Goal: Task Accomplishment & Management: Use online tool/utility

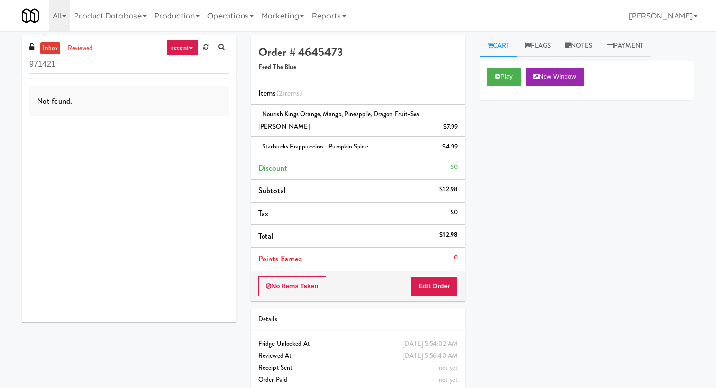
click at [93, 65] on input "971421" at bounding box center [129, 65] width 200 height 18
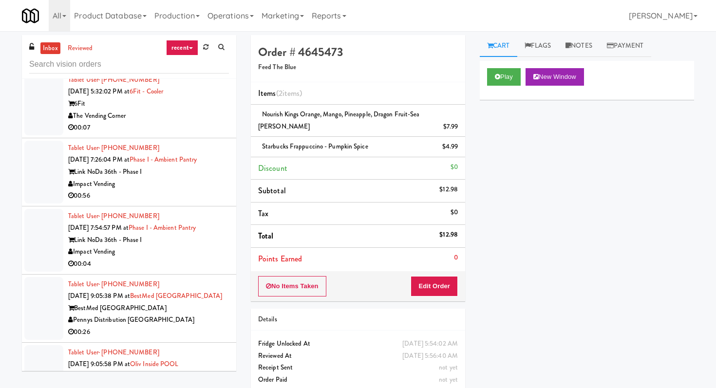
scroll to position [1367, 0]
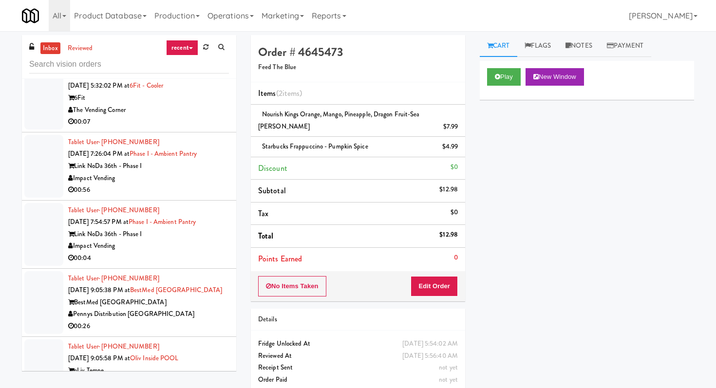
click at [206, 252] on div "00:04" at bounding box center [148, 258] width 161 height 12
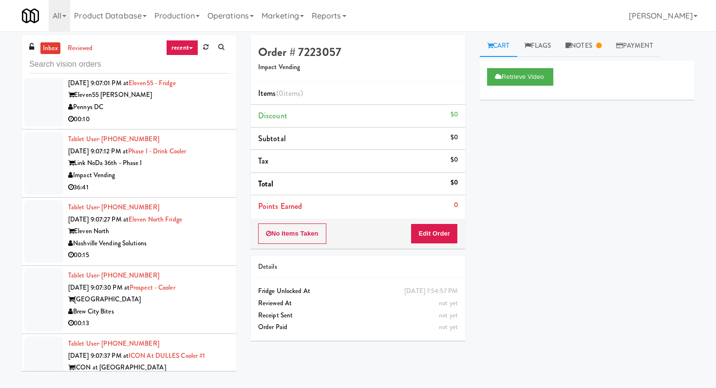
scroll to position [1821, 0]
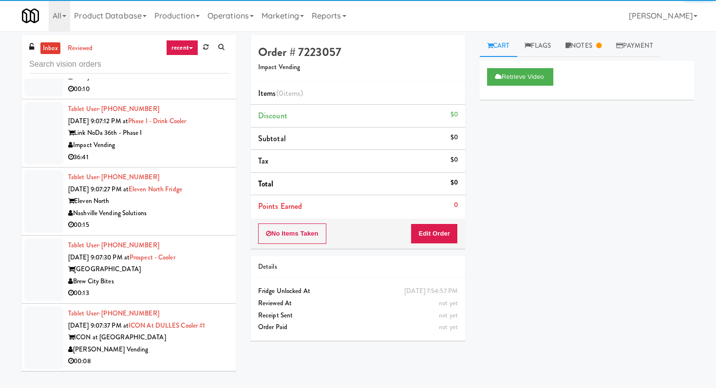
click at [230, 213] on li "Tablet User · (859) 229-6445 [DATE] 9:07:27 PM at Eleven North Fridge Eleven No…" at bounding box center [129, 202] width 214 height 68
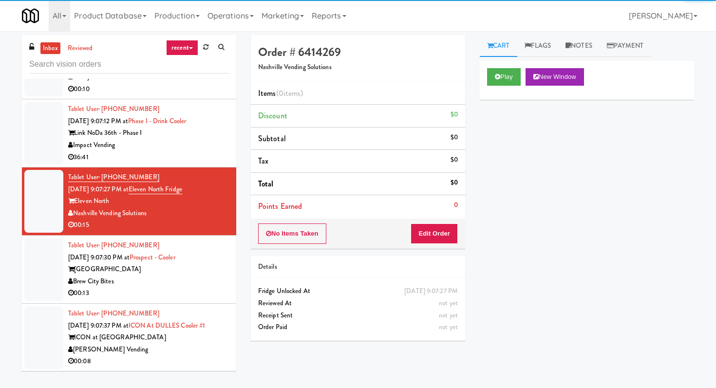
click at [506, 67] on div "Play New Window" at bounding box center [587, 80] width 214 height 39
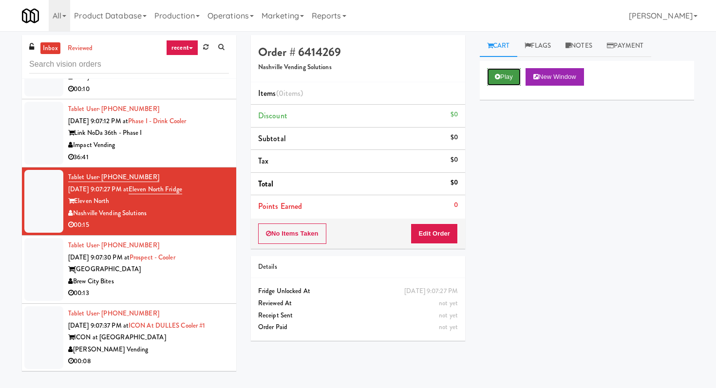
click at [507, 71] on button "Play" at bounding box center [504, 77] width 34 height 18
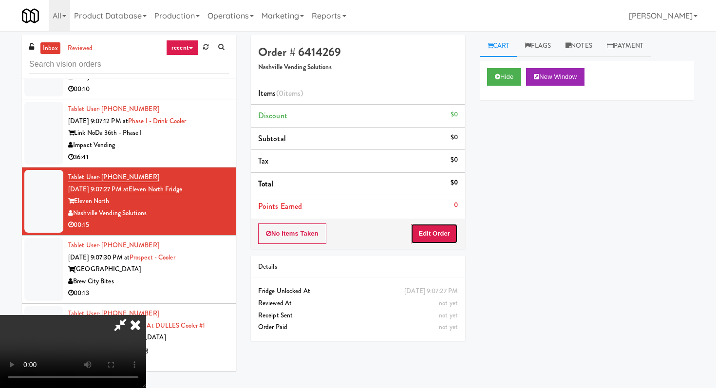
click at [434, 231] on button "Edit Order" at bounding box center [434, 234] width 47 height 20
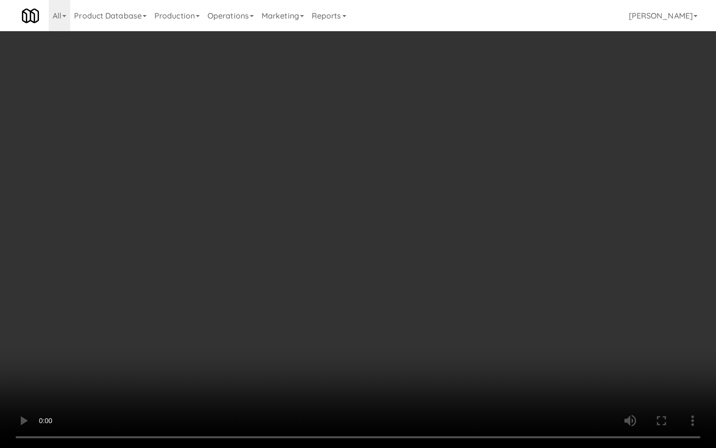
click at [337, 342] on video at bounding box center [358, 224] width 716 height 448
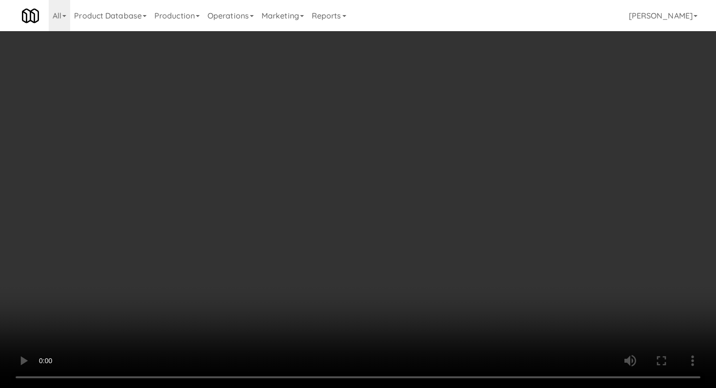
scroll to position [565, 0]
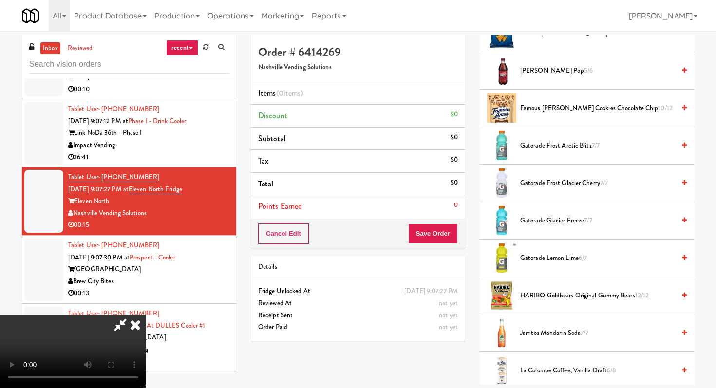
click at [564, 109] on span "Famous [PERSON_NAME] Cookies Chocolate Chip 10/12" at bounding box center [598, 108] width 155 height 12
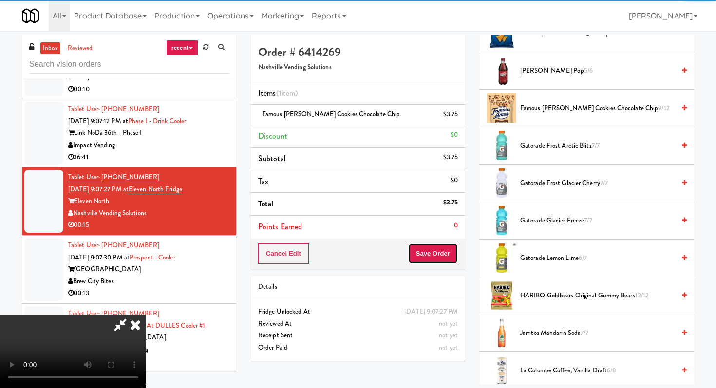
click at [450, 263] on button "Save Order" at bounding box center [433, 254] width 50 height 20
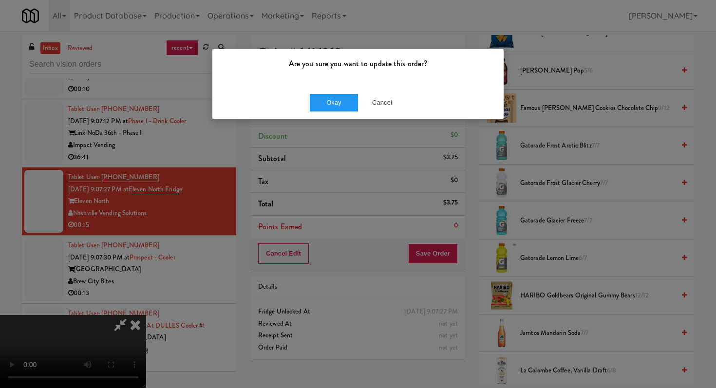
click at [334, 111] on div "Okay Cancel" at bounding box center [358, 102] width 291 height 33
click at [336, 101] on button "Okay" at bounding box center [334, 103] width 49 height 18
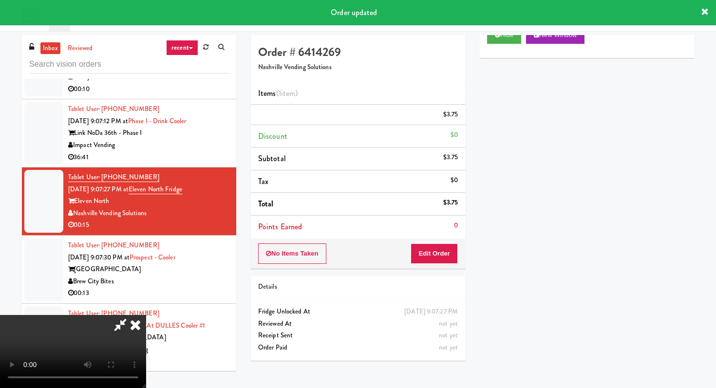
scroll to position [41, 0]
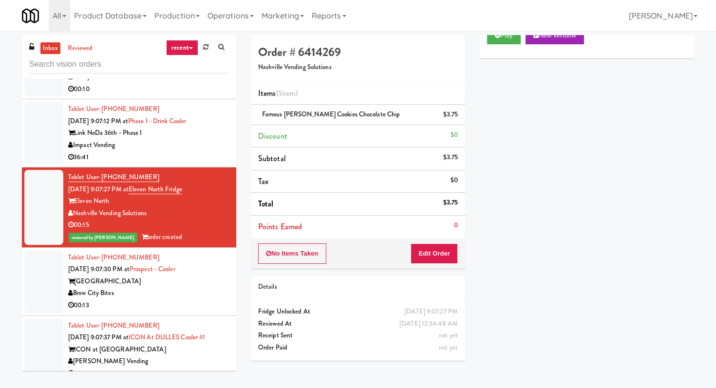
click at [209, 300] on div "00:13" at bounding box center [148, 306] width 161 height 12
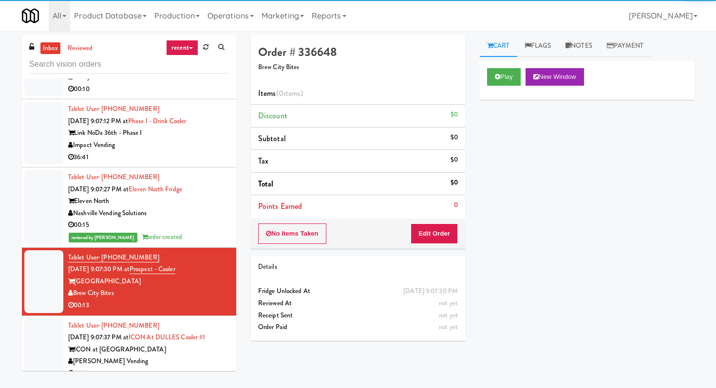
click at [499, 67] on div "Play New Window" at bounding box center [587, 80] width 214 height 39
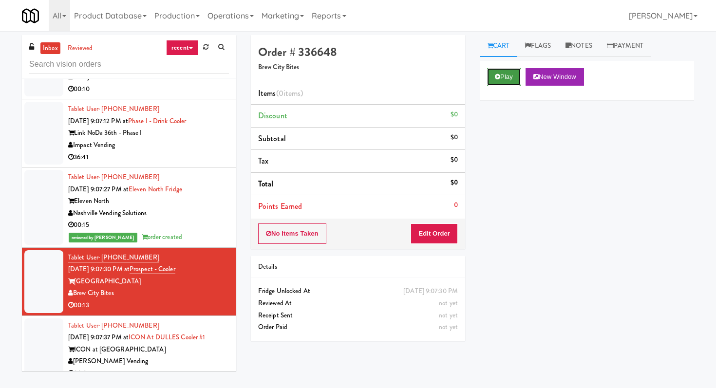
click at [498, 77] on icon at bounding box center [497, 77] width 5 height 6
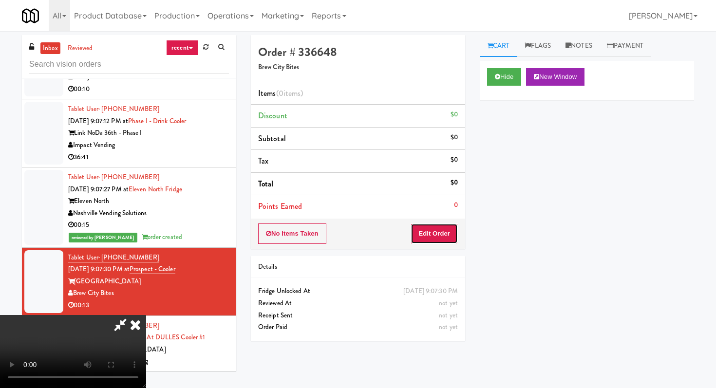
click at [441, 234] on button "Edit Order" at bounding box center [434, 234] width 47 height 20
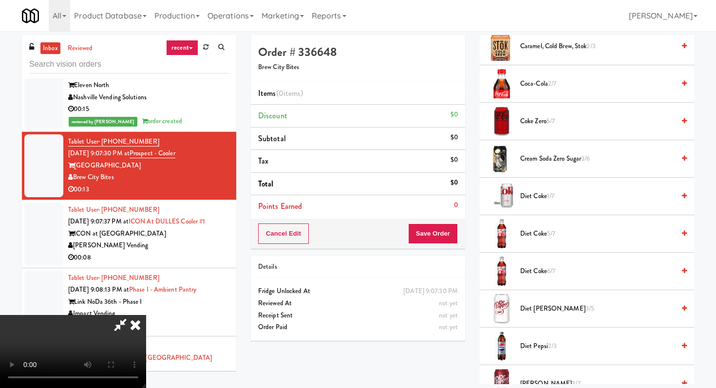
scroll to position [414, 0]
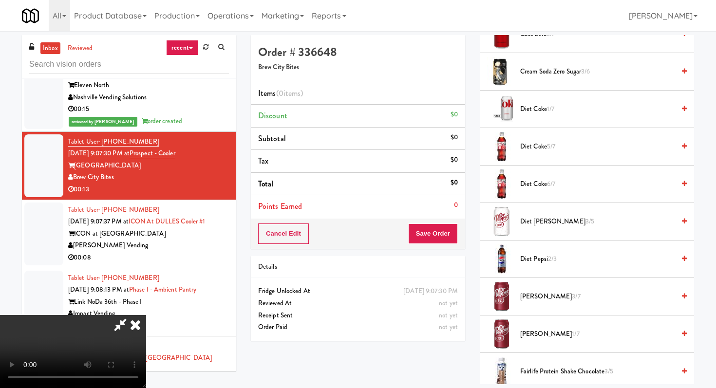
click at [553, 191] on li "Diet Coke 6/7" at bounding box center [587, 185] width 214 height 38
click at [550, 188] on span "6/7" at bounding box center [551, 183] width 8 height 9
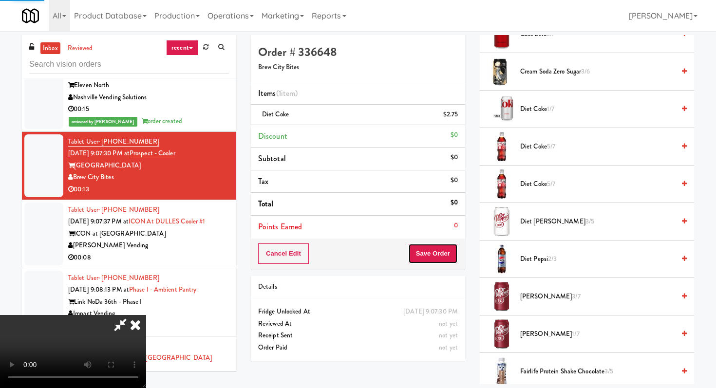
click at [455, 260] on button "Save Order" at bounding box center [433, 254] width 50 height 20
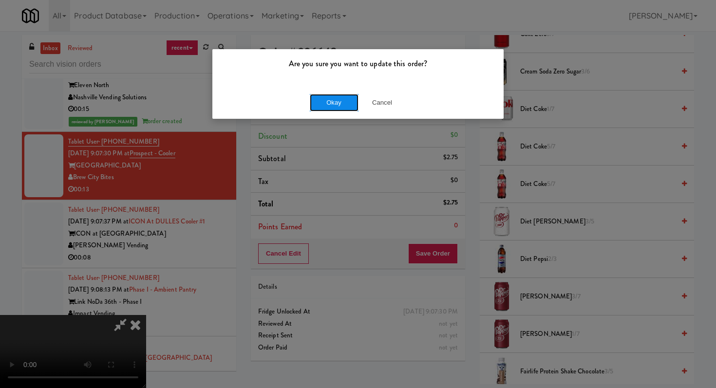
click at [344, 103] on button "Okay" at bounding box center [334, 103] width 49 height 18
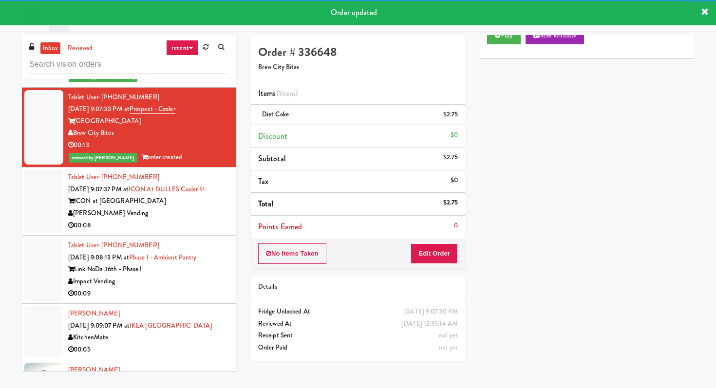
scroll to position [1983, 0]
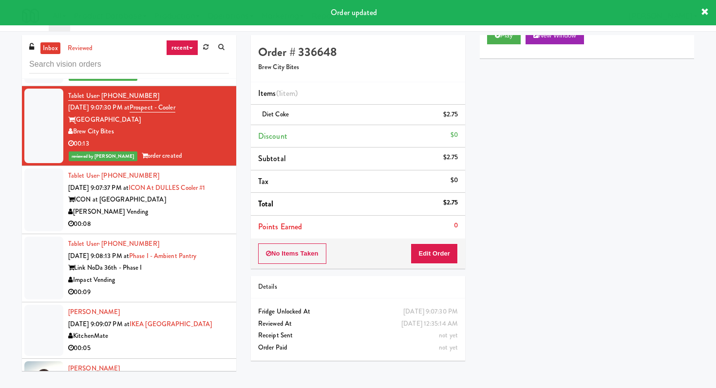
click at [179, 206] on div "[PERSON_NAME] Vending" at bounding box center [148, 212] width 161 height 12
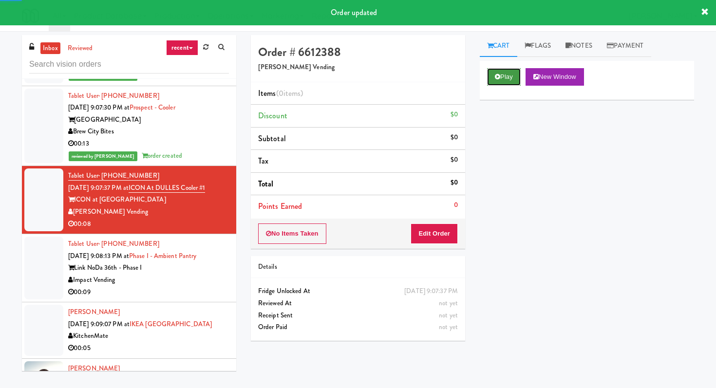
click at [500, 77] on icon at bounding box center [497, 77] width 5 height 6
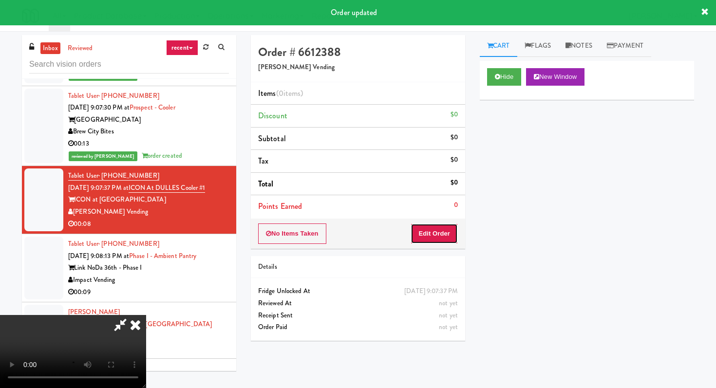
click at [446, 235] on button "Edit Order" at bounding box center [434, 234] width 47 height 20
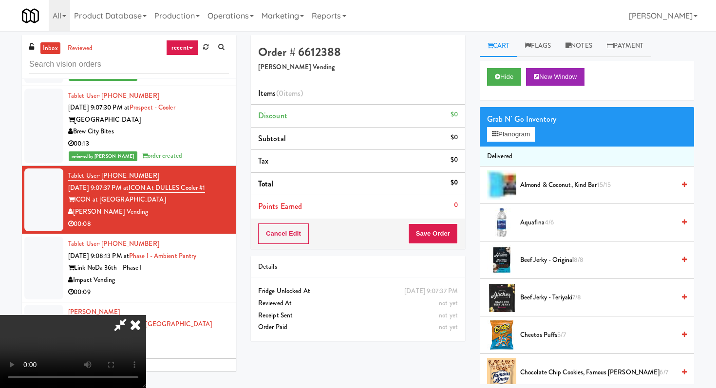
scroll to position [45, 0]
click at [146, 315] on video at bounding box center [73, 351] width 146 height 73
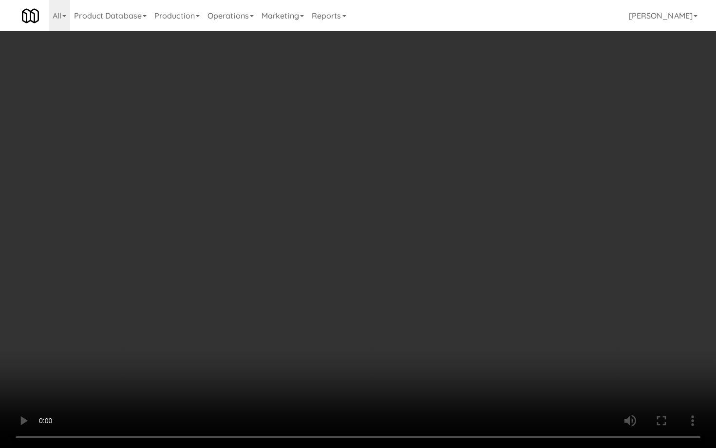
click at [303, 284] on video at bounding box center [358, 224] width 716 height 448
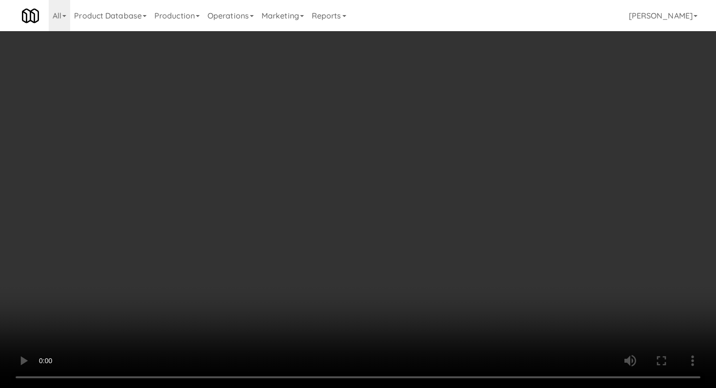
scroll to position [989, 0]
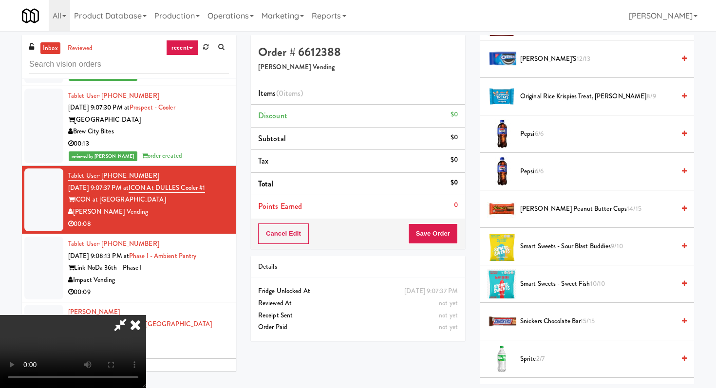
click at [550, 209] on span "[PERSON_NAME] Peanut Butter Cups 14/15" at bounding box center [598, 209] width 155 height 12
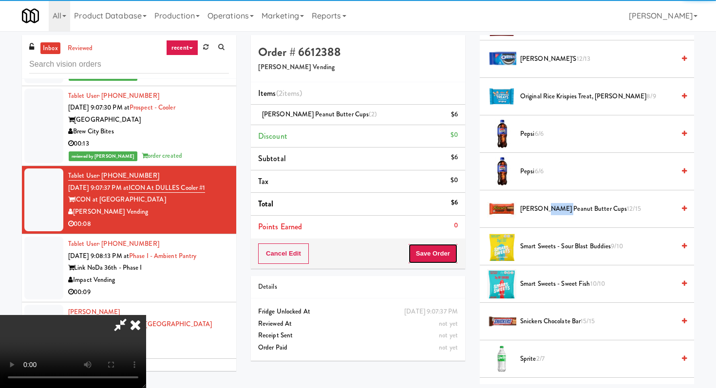
click at [443, 248] on button "Save Order" at bounding box center [433, 254] width 50 height 20
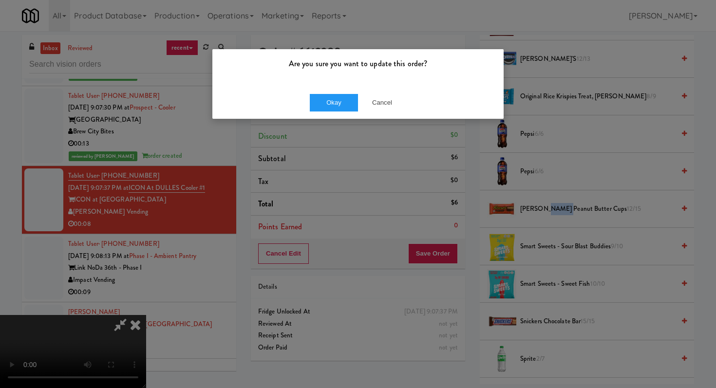
click at [324, 112] on div "Okay Cancel" at bounding box center [358, 102] width 291 height 33
click at [327, 97] on button "Okay" at bounding box center [334, 103] width 49 height 18
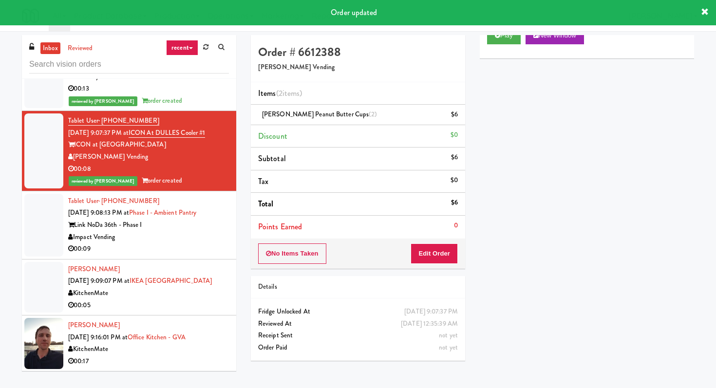
scroll to position [2052, 0]
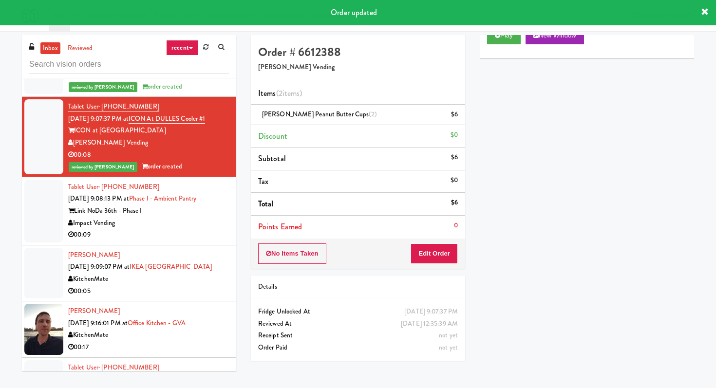
click at [187, 235] on li "Tablet User · (864) 399-6666 [DATE] 9:08:13 PM at Phase I - Ambient Pantry Link…" at bounding box center [129, 211] width 214 height 68
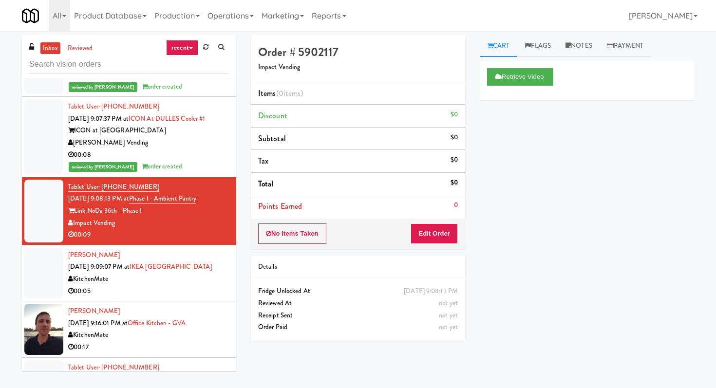
click at [157, 286] on div "00:05" at bounding box center [148, 292] width 161 height 12
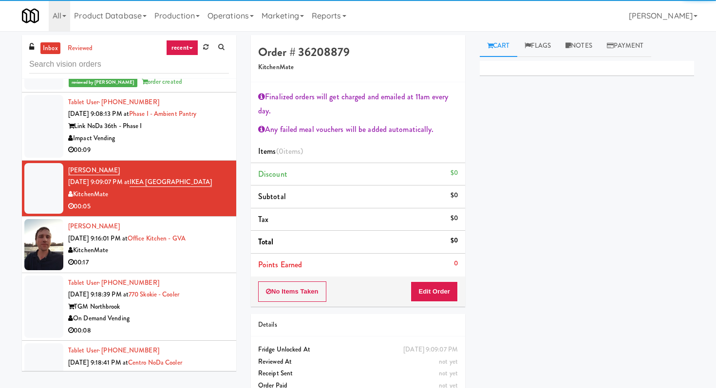
scroll to position [2162, 0]
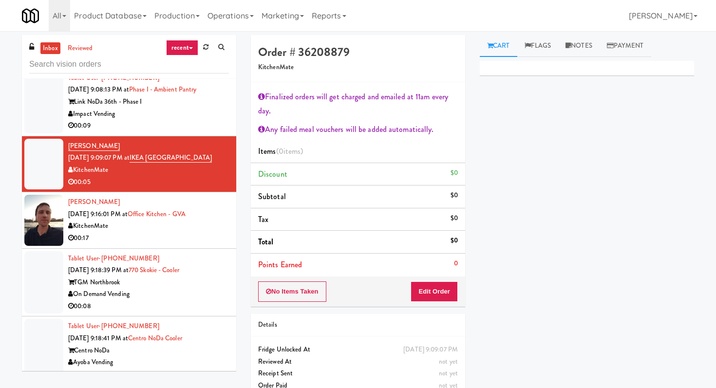
click at [196, 301] on div "00:08" at bounding box center [148, 307] width 161 height 12
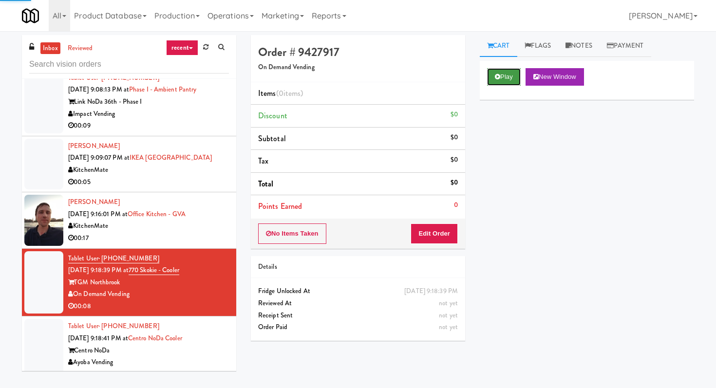
click at [496, 78] on icon at bounding box center [497, 77] width 5 height 6
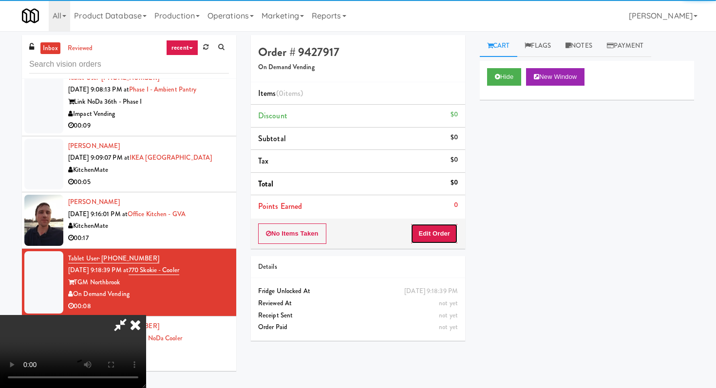
click at [431, 243] on button "Edit Order" at bounding box center [434, 234] width 47 height 20
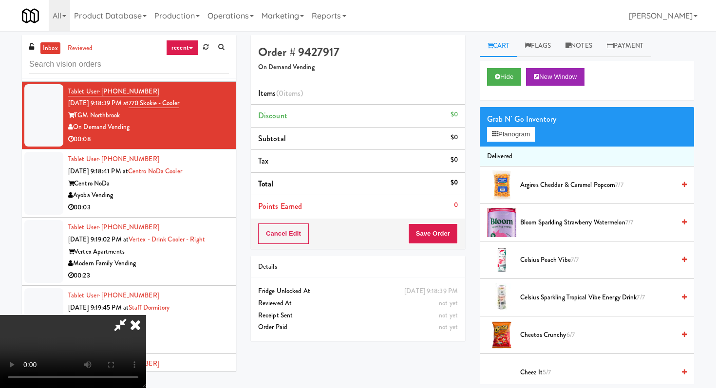
scroll to position [2331, 0]
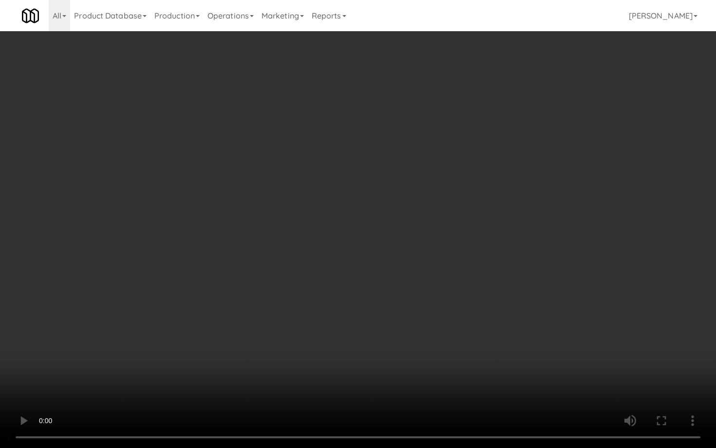
click at [498, 298] on video at bounding box center [358, 224] width 716 height 448
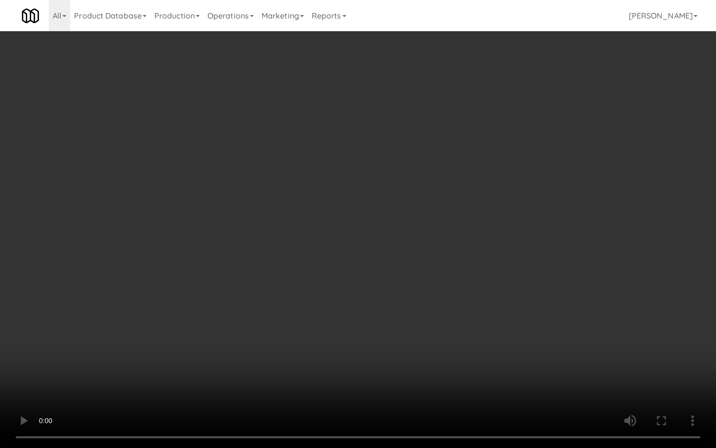
click at [498, 298] on video at bounding box center [358, 224] width 716 height 448
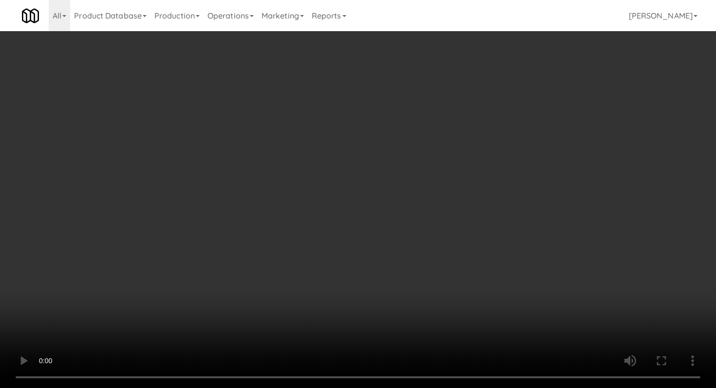
scroll to position [1284, 0]
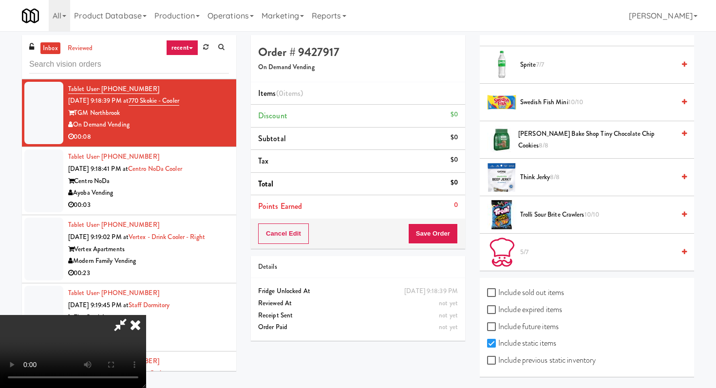
click at [549, 223] on li "Trolli Sour Brite Crawlers 10/10" at bounding box center [587, 215] width 214 height 38
click at [548, 210] on span "Trolli Sour Brite Crawlers 10/10" at bounding box center [598, 215] width 155 height 12
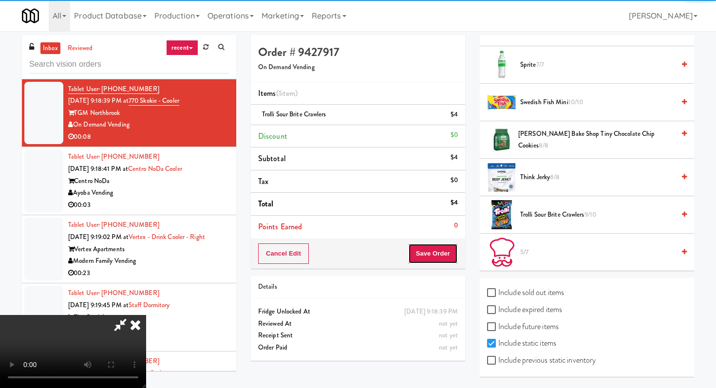
click at [446, 250] on button "Save Order" at bounding box center [433, 254] width 50 height 20
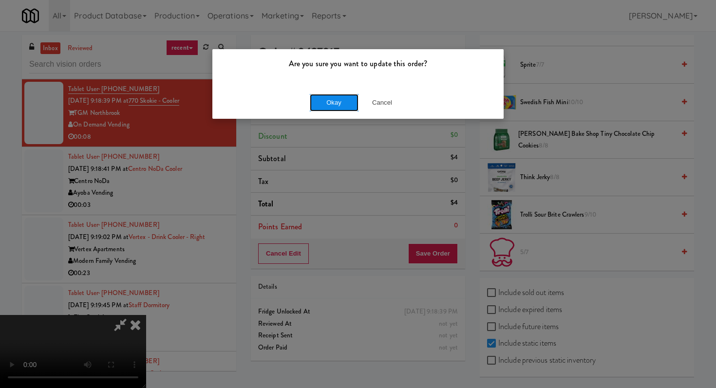
click at [349, 104] on button "Okay" at bounding box center [334, 103] width 49 height 18
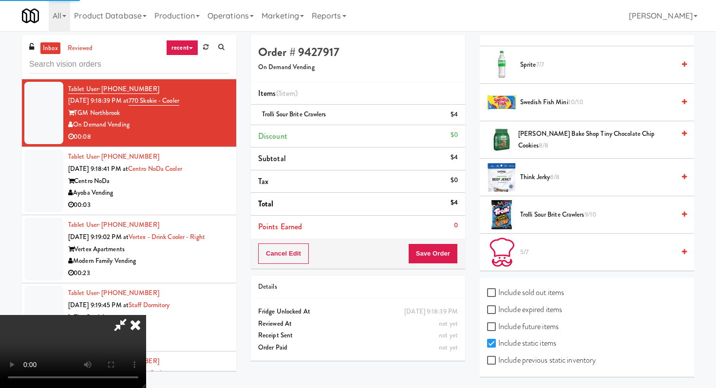
scroll to position [41, 0]
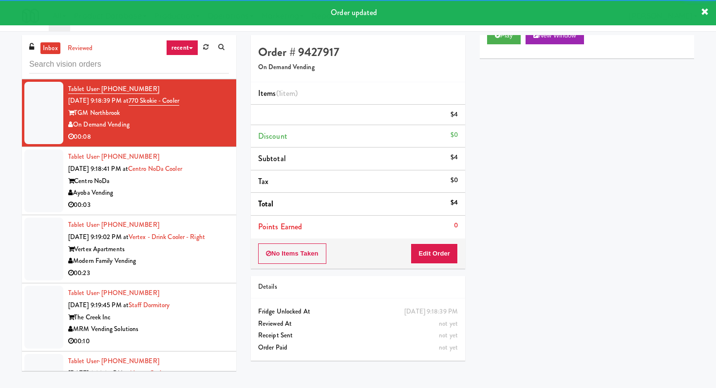
click at [226, 177] on div "Centro NoDa" at bounding box center [148, 181] width 161 height 12
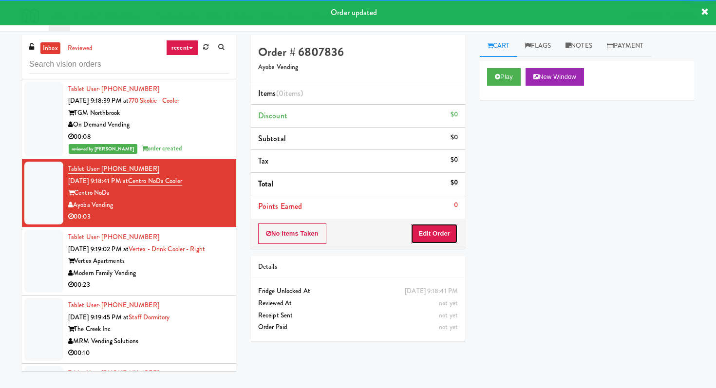
click at [441, 230] on button "Edit Order" at bounding box center [434, 234] width 47 height 20
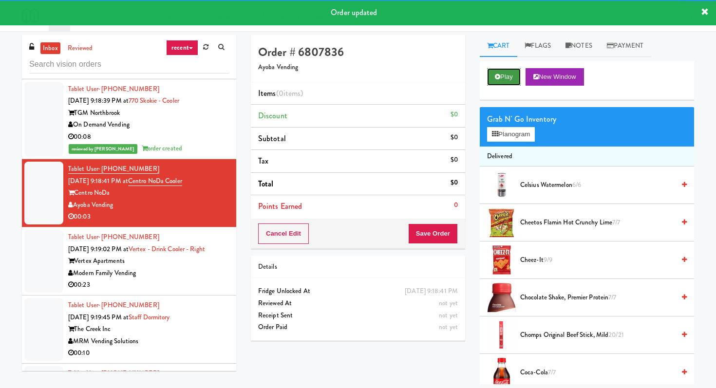
click at [493, 74] on button "Play" at bounding box center [504, 77] width 34 height 18
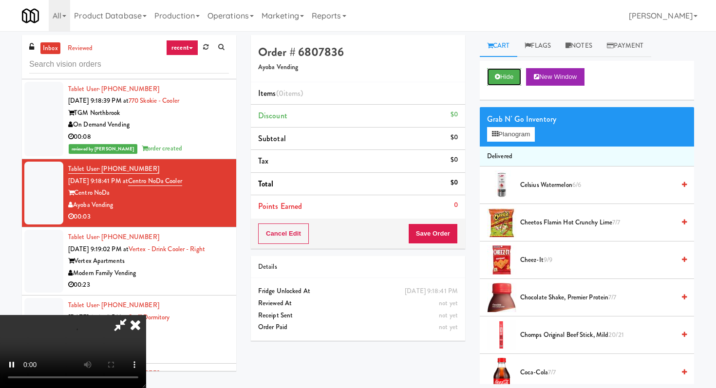
scroll to position [97, 0]
click at [146, 315] on video at bounding box center [73, 351] width 146 height 73
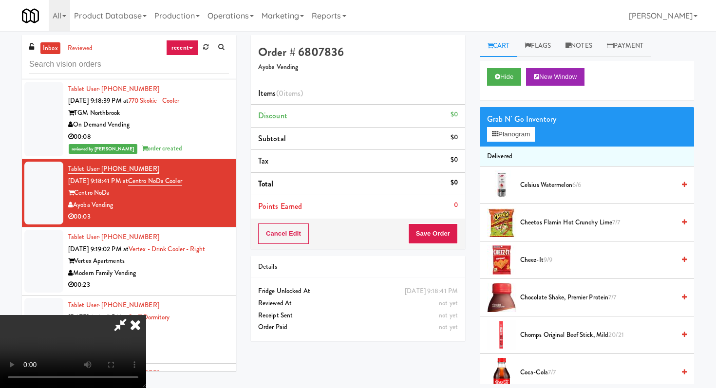
click at [536, 181] on span "Celsius Watermelon 6/6" at bounding box center [598, 185] width 155 height 12
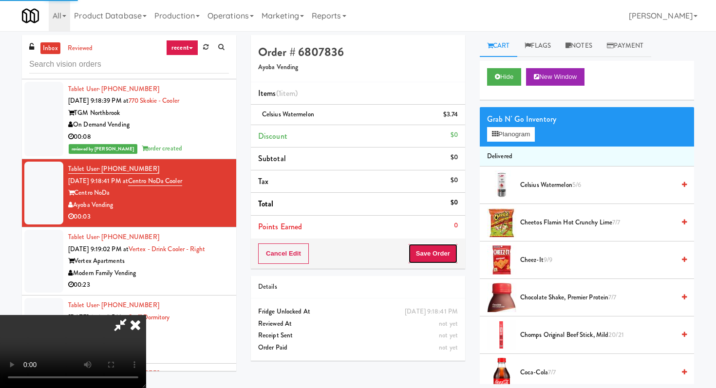
click at [450, 255] on button "Save Order" at bounding box center [433, 254] width 50 height 20
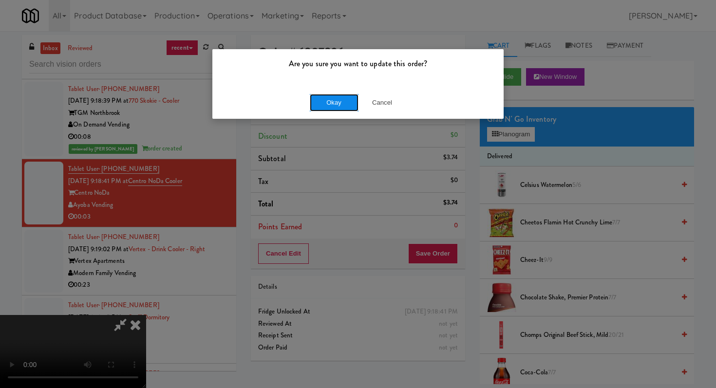
click at [328, 104] on button "Okay" at bounding box center [334, 103] width 49 height 18
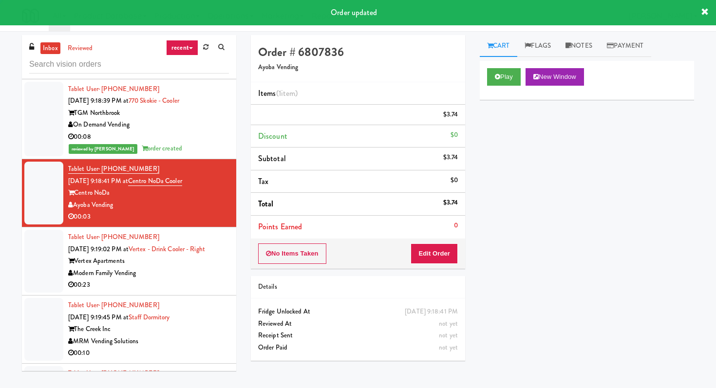
scroll to position [0, 0]
click at [211, 280] on div "00:23" at bounding box center [148, 285] width 161 height 12
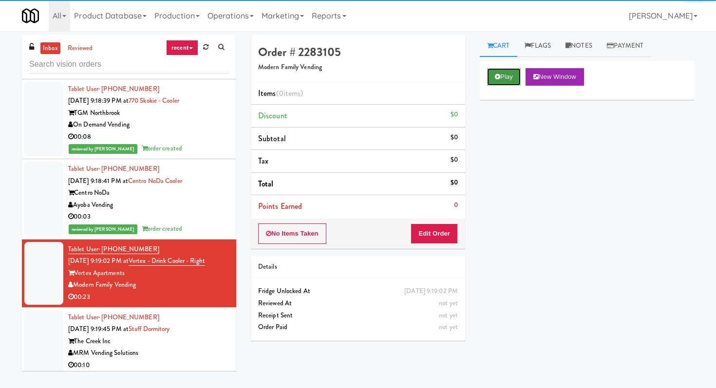
click at [501, 79] on button "Play" at bounding box center [504, 77] width 34 height 18
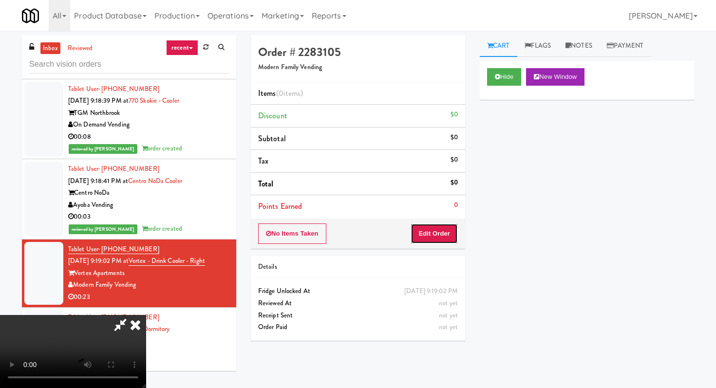
click at [435, 235] on button "Edit Order" at bounding box center [434, 234] width 47 height 20
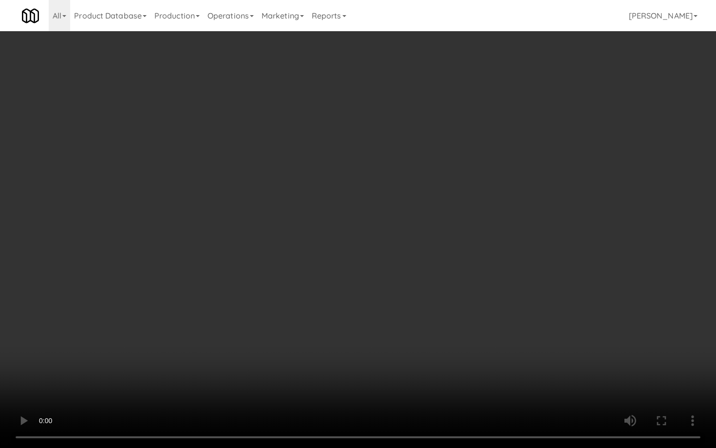
click at [373, 314] on video at bounding box center [358, 224] width 716 height 448
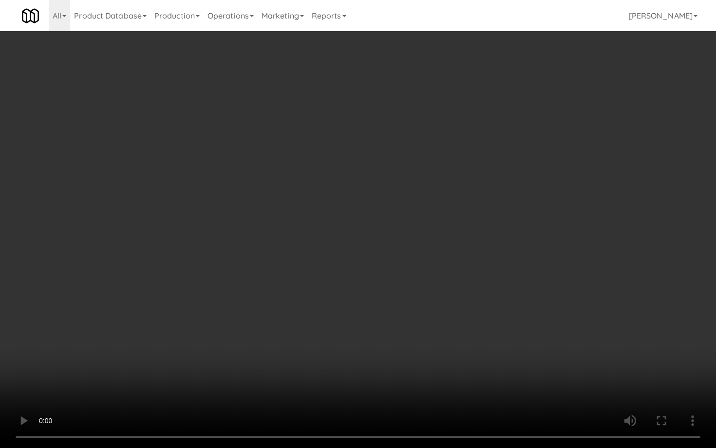
click at [373, 314] on video at bounding box center [358, 224] width 716 height 448
click at [317, 277] on video at bounding box center [358, 224] width 716 height 448
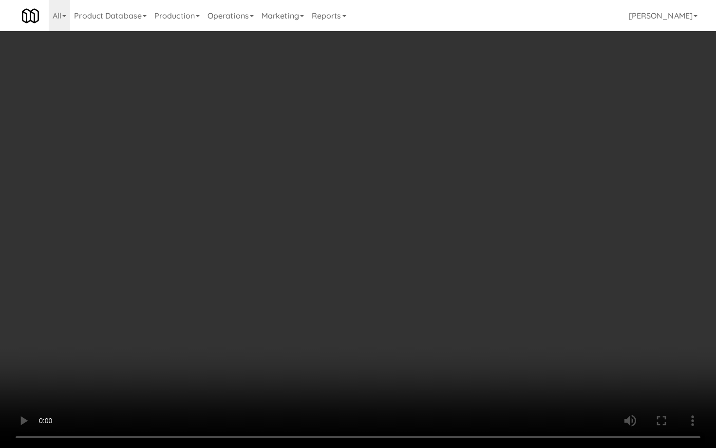
click at [317, 277] on video at bounding box center [358, 224] width 716 height 448
click at [314, 288] on video at bounding box center [358, 224] width 716 height 448
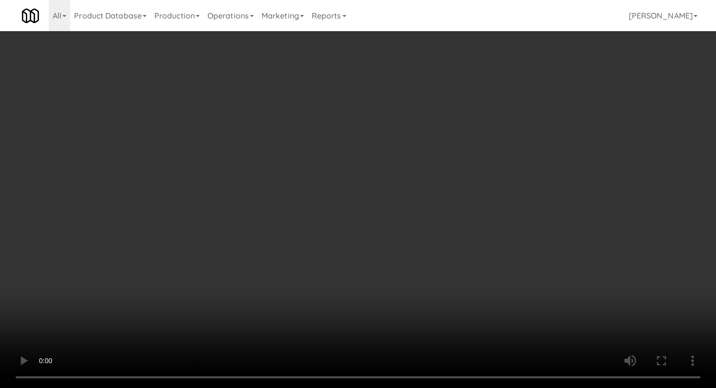
scroll to position [447, 0]
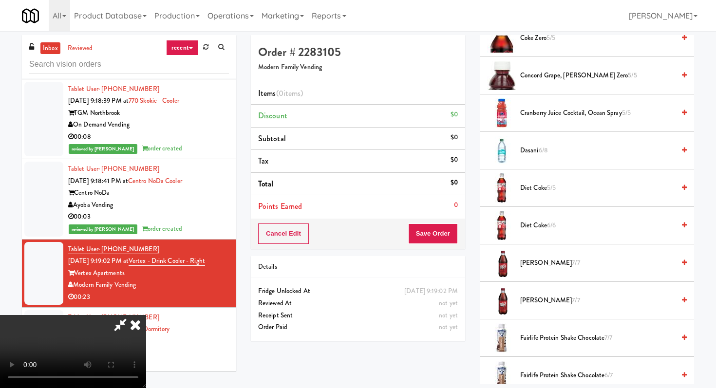
click at [531, 269] on span "[PERSON_NAME] 7/7" at bounding box center [598, 263] width 155 height 12
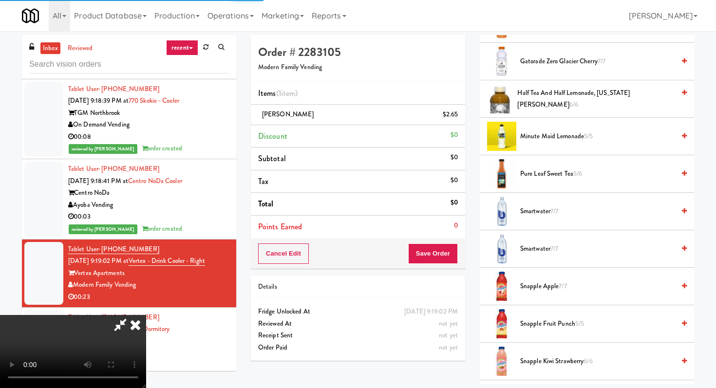
scroll to position [933, 0]
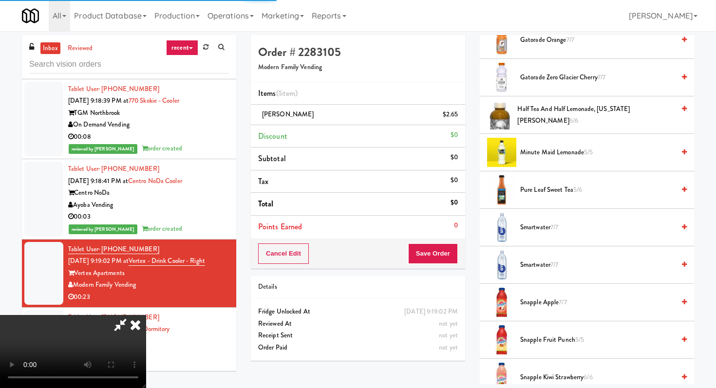
click at [543, 193] on span "Pure Leaf Sweet Tea 5/6" at bounding box center [598, 190] width 155 height 12
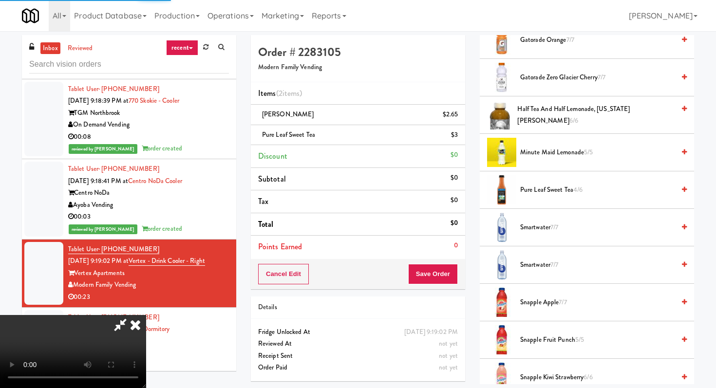
click at [146, 315] on video at bounding box center [73, 351] width 146 height 73
click at [439, 277] on button "Save Order" at bounding box center [433, 274] width 50 height 20
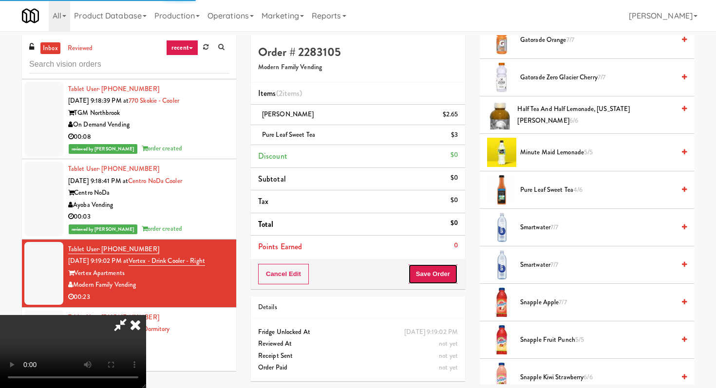
click at [457, 279] on button "Save Order" at bounding box center [433, 274] width 50 height 20
click at [432, 273] on button "Save Order" at bounding box center [433, 274] width 50 height 20
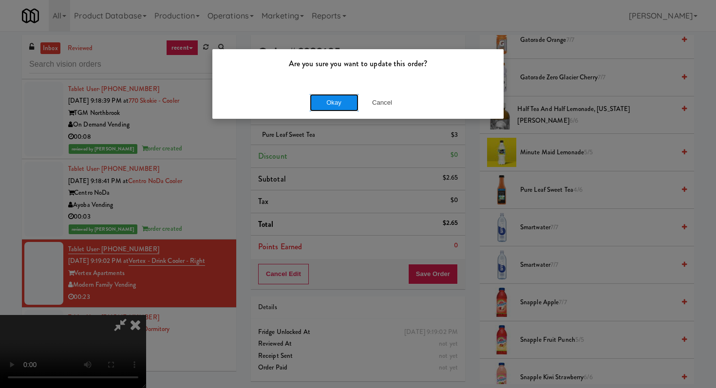
click at [345, 105] on button "Okay" at bounding box center [334, 103] width 49 height 18
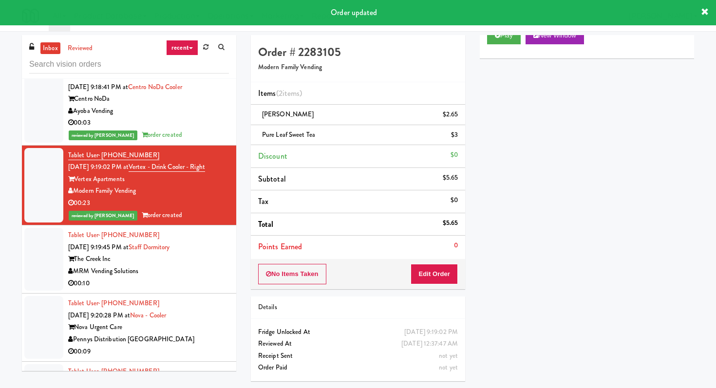
scroll to position [2516, 0]
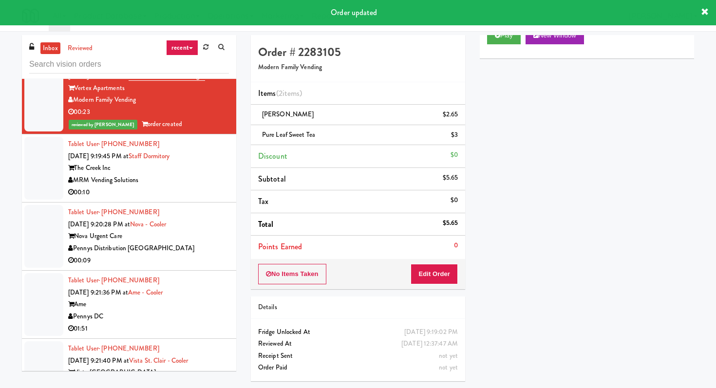
click at [202, 187] on div "00:10" at bounding box center [148, 193] width 161 height 12
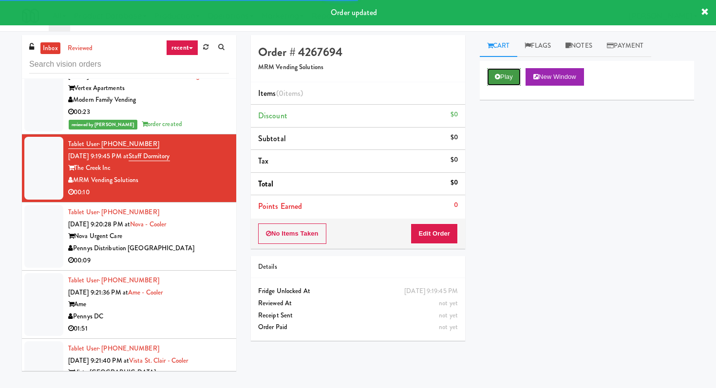
click at [516, 75] on button "Play" at bounding box center [504, 77] width 34 height 18
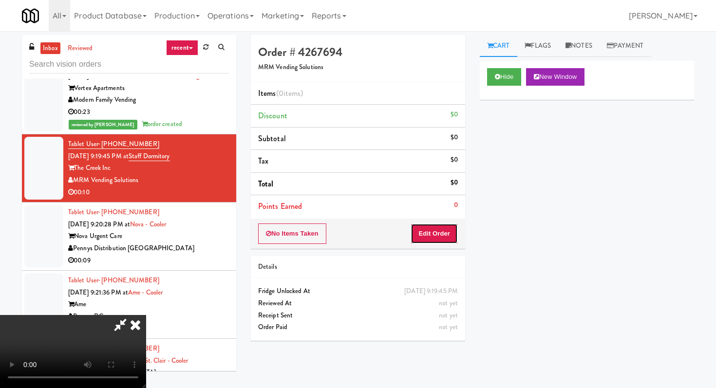
click at [447, 235] on button "Edit Order" at bounding box center [434, 234] width 47 height 20
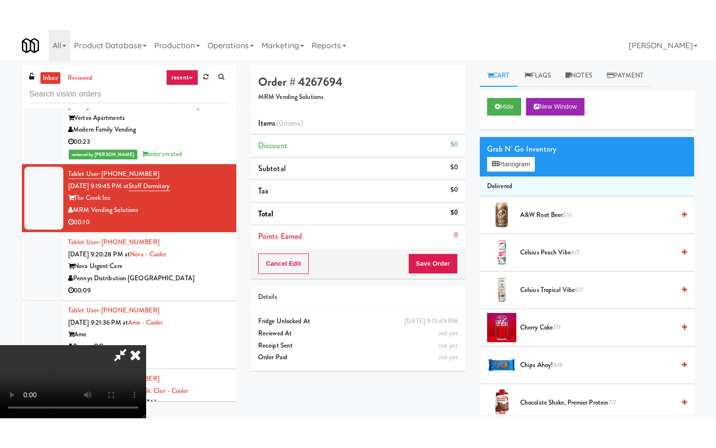
scroll to position [97, 0]
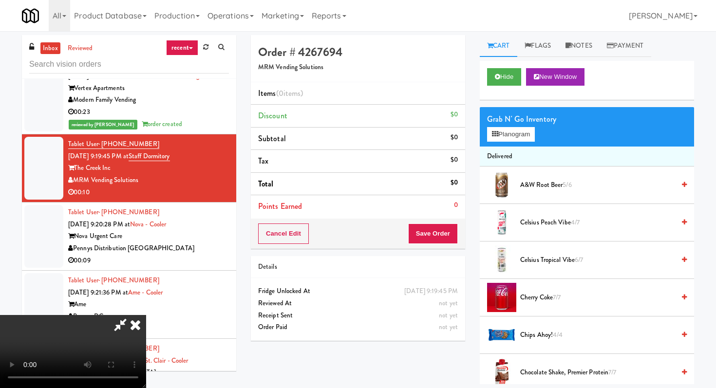
click at [146, 315] on video at bounding box center [73, 351] width 146 height 73
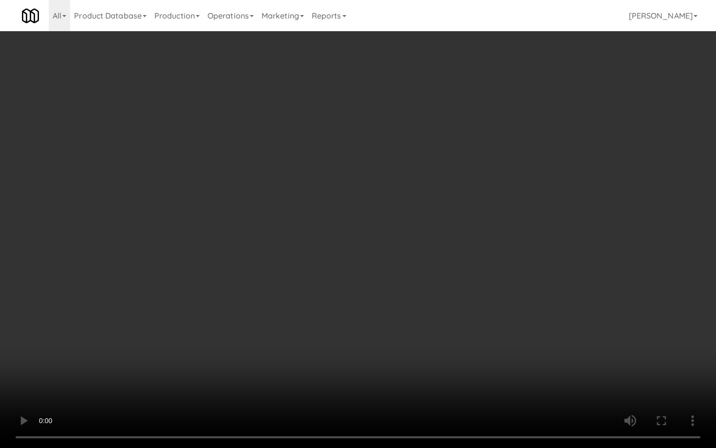
click at [561, 355] on video at bounding box center [358, 224] width 716 height 448
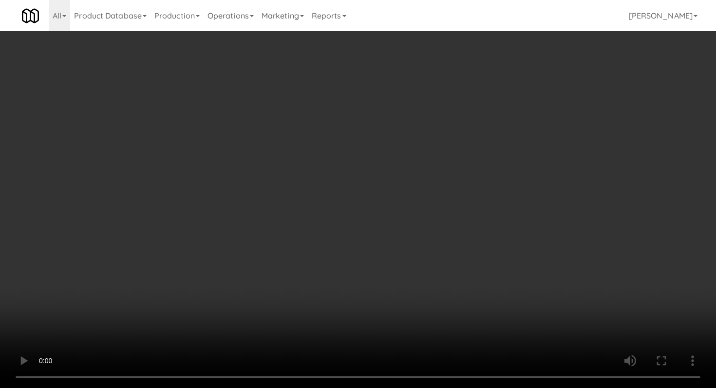
scroll to position [567, 0]
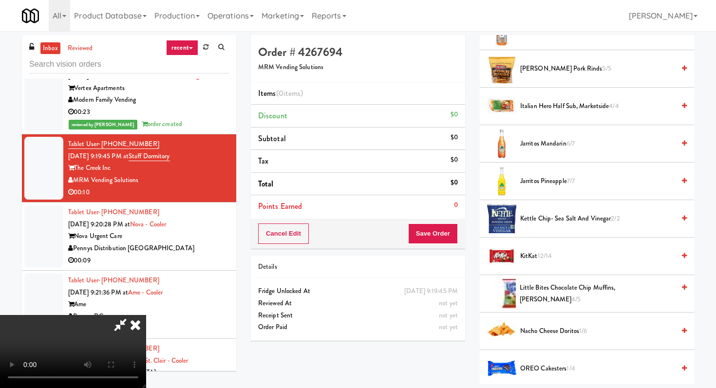
click at [554, 145] on span "Jarritos Mandarin 6/7" at bounding box center [598, 144] width 155 height 12
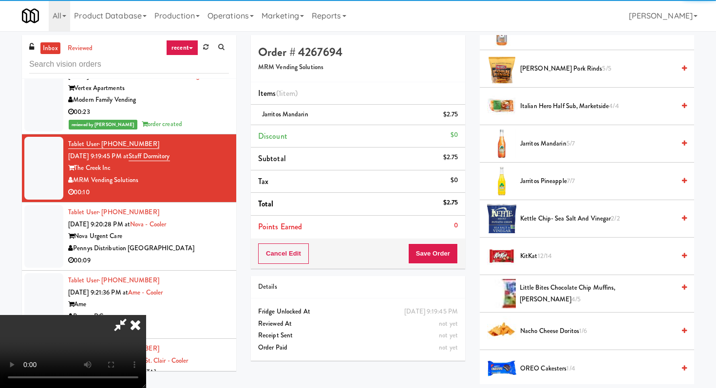
click at [548, 182] on span "Jarritos Pineapple 7/7" at bounding box center [598, 181] width 155 height 12
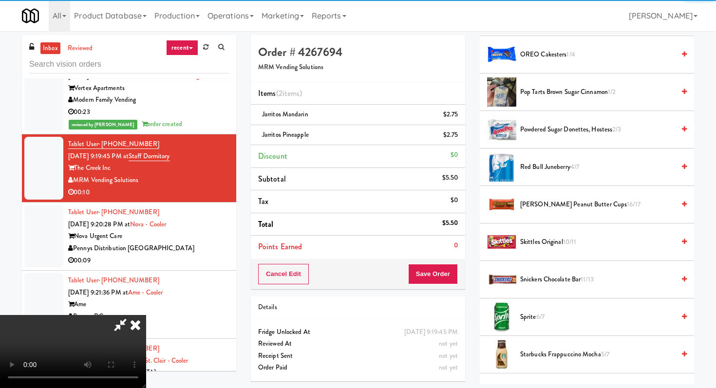
scroll to position [900, 0]
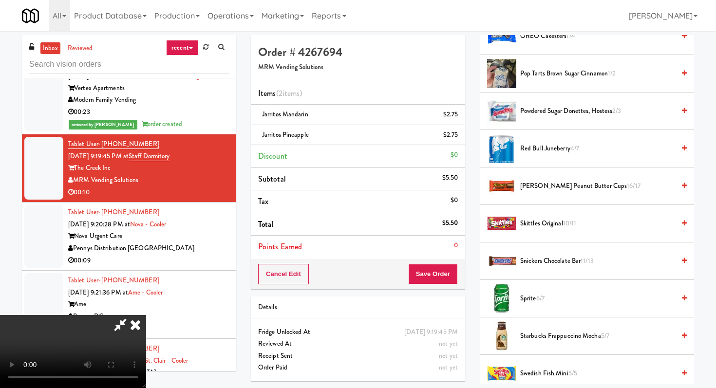
click at [543, 220] on span "Skittles Original 10/11" at bounding box center [598, 224] width 155 height 12
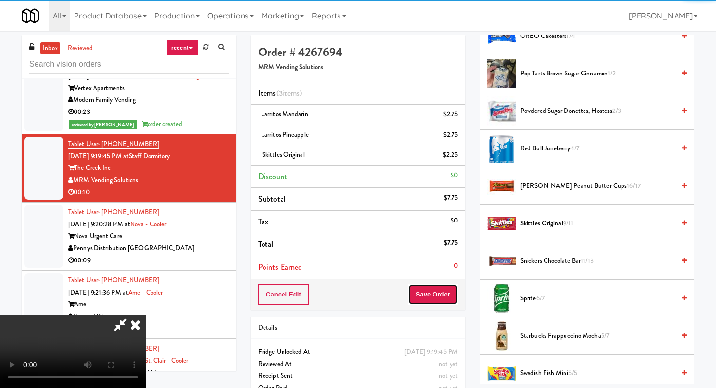
click at [452, 292] on button "Save Order" at bounding box center [433, 295] width 50 height 20
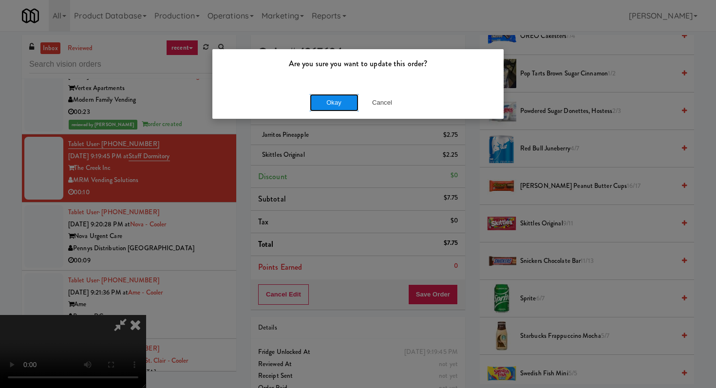
click at [350, 104] on button "Okay" at bounding box center [334, 103] width 49 height 18
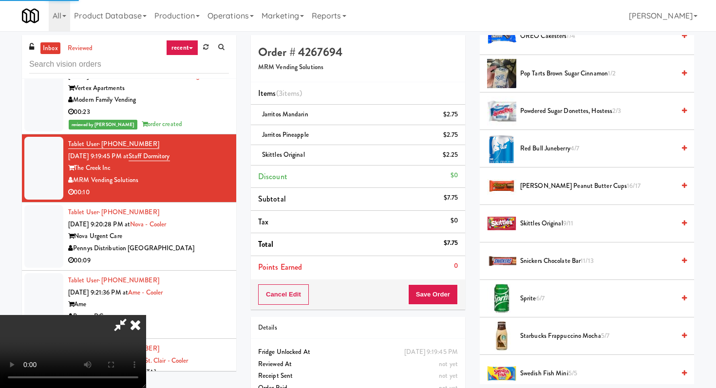
scroll to position [41, 0]
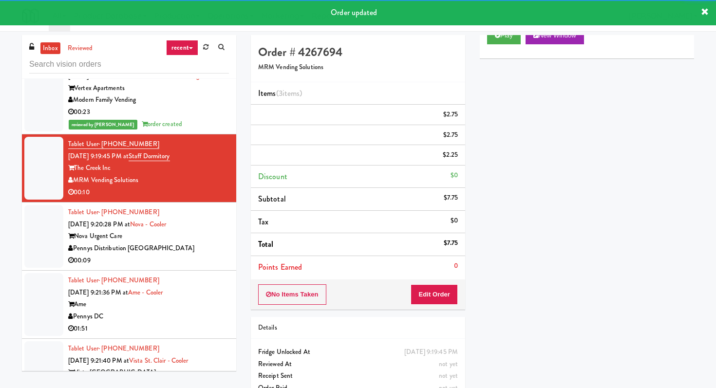
click at [226, 243] on div "Pennys Distribution [GEOGRAPHIC_DATA]" at bounding box center [148, 249] width 161 height 12
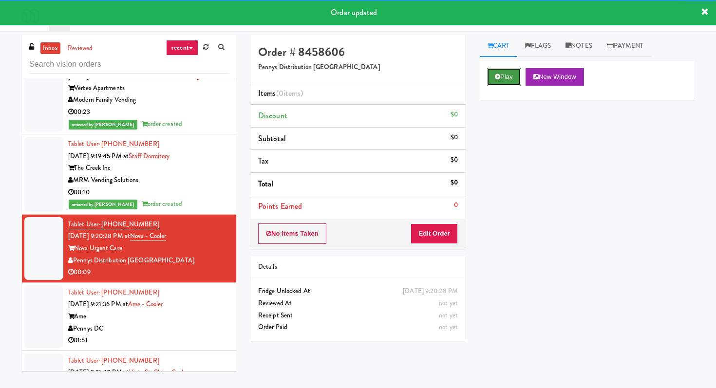
click at [510, 79] on button "Play" at bounding box center [504, 77] width 34 height 18
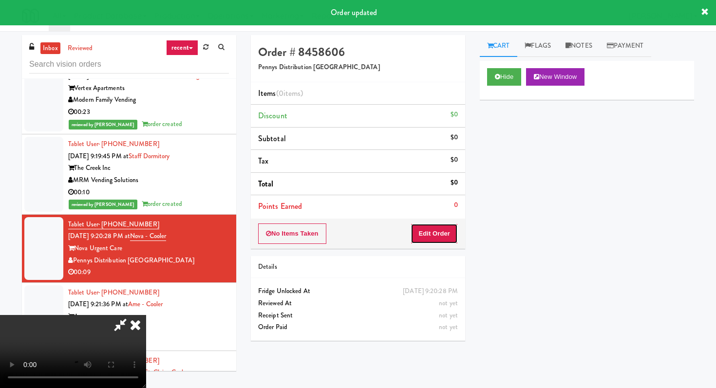
click at [437, 239] on button "Edit Order" at bounding box center [434, 234] width 47 height 20
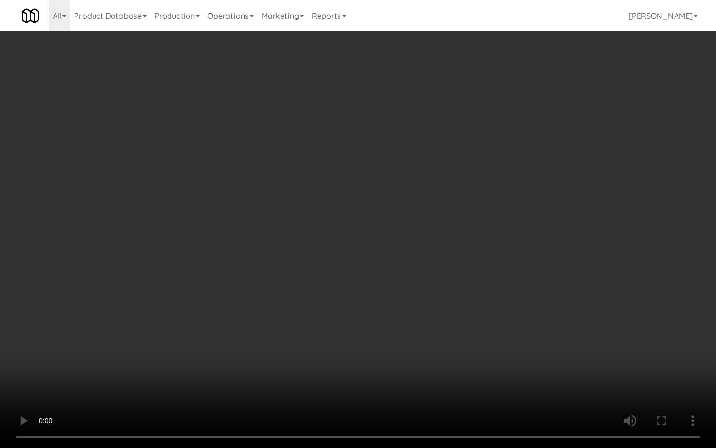
click at [545, 348] on video at bounding box center [358, 224] width 716 height 448
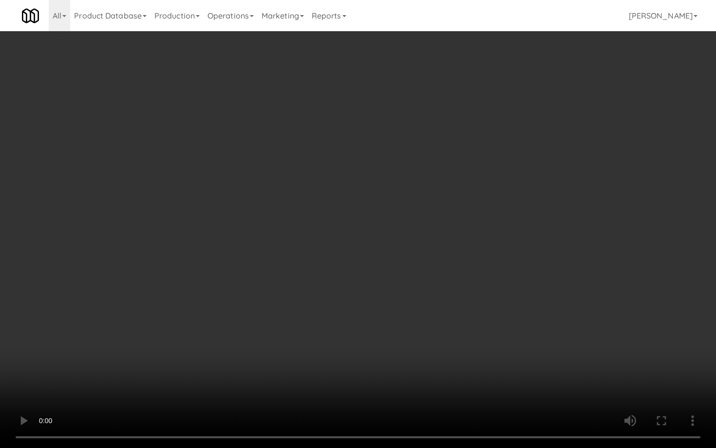
click at [545, 348] on video at bounding box center [358, 224] width 716 height 448
click at [541, 360] on video at bounding box center [358, 224] width 716 height 448
click at [506, 375] on video at bounding box center [358, 224] width 716 height 448
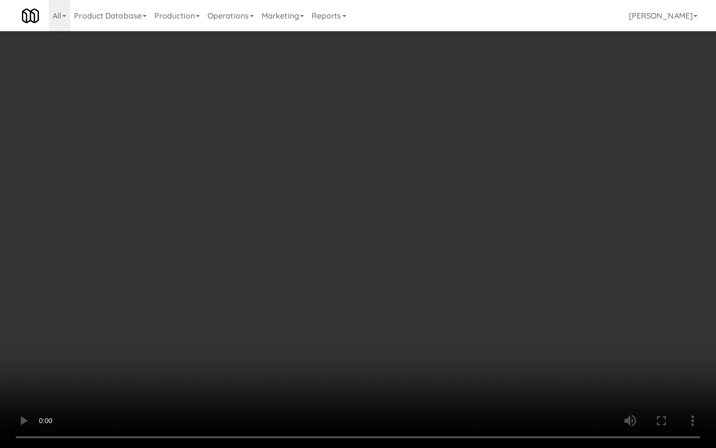
click at [506, 375] on video at bounding box center [358, 224] width 716 height 448
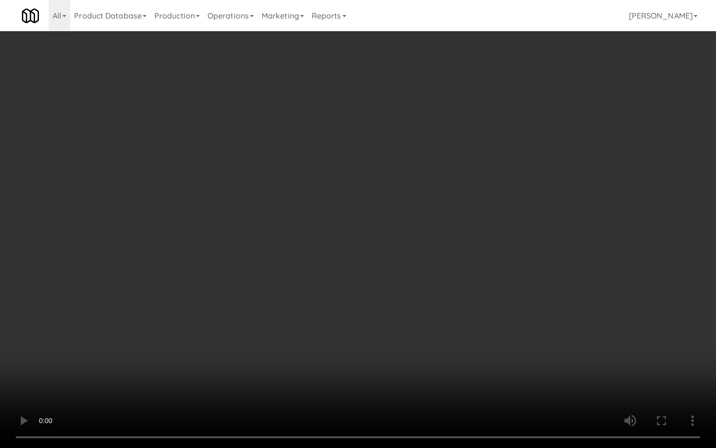
click at [506, 375] on video at bounding box center [358, 224] width 716 height 448
click at [312, 321] on video at bounding box center [358, 224] width 716 height 448
click at [312, 388] on video at bounding box center [358, 224] width 716 height 448
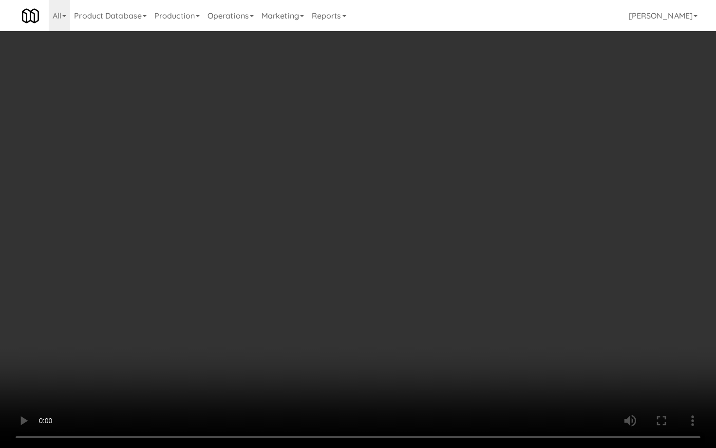
click at [312, 388] on video at bounding box center [358, 224] width 716 height 448
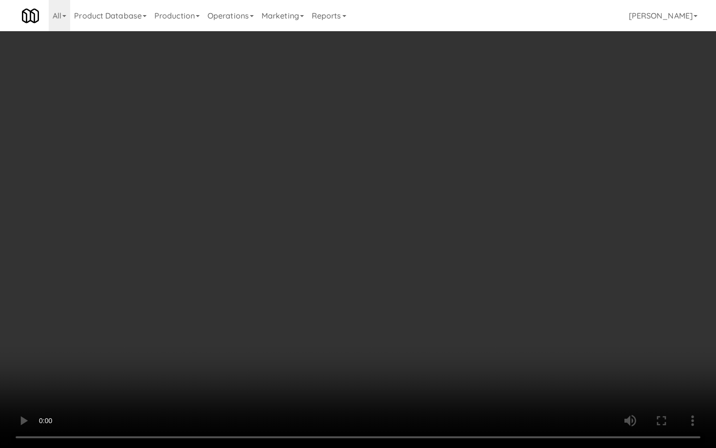
click at [312, 388] on video at bounding box center [358, 224] width 716 height 448
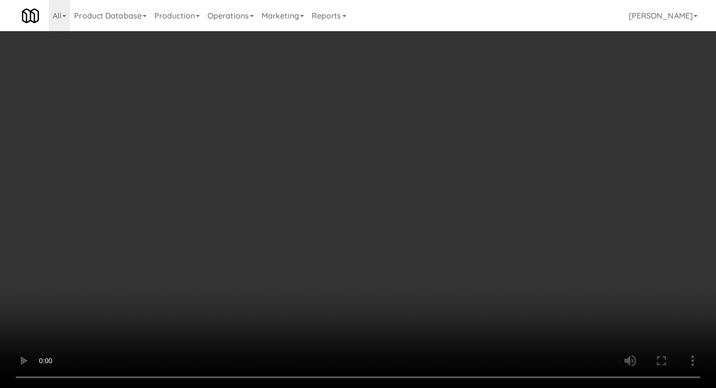
scroll to position [493, 0]
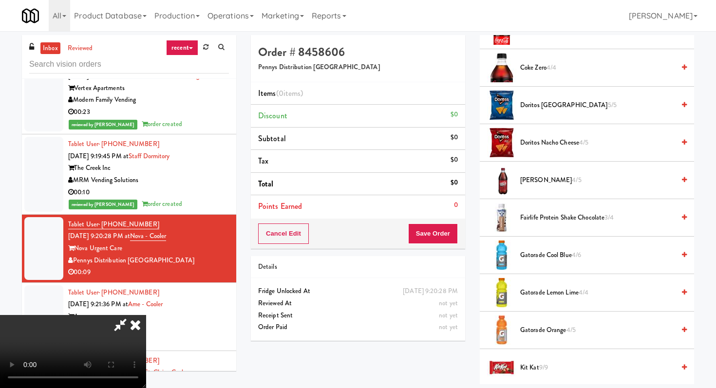
click at [562, 264] on li "Gatorade Cool Blue 4/6" at bounding box center [587, 256] width 214 height 38
click at [561, 262] on li "Gatorade Cool Blue 4/6" at bounding box center [587, 256] width 214 height 38
click at [561, 255] on span "Gatorade Cool Blue 4/6" at bounding box center [598, 256] width 155 height 12
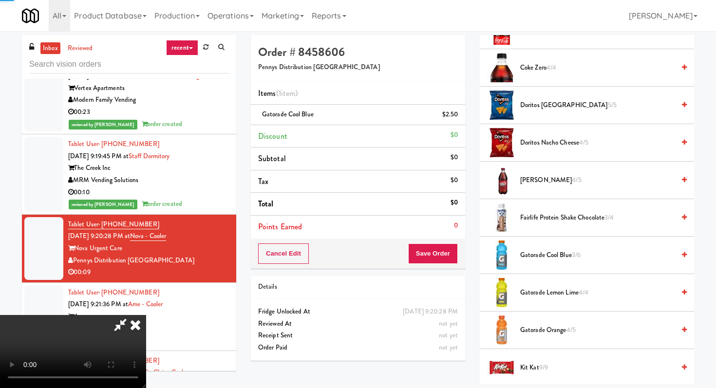
click at [561, 255] on span "Gatorade Cool Blue 3/6" at bounding box center [598, 256] width 155 height 12
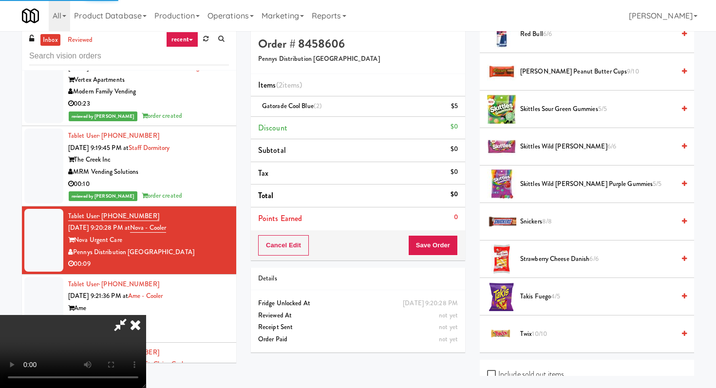
scroll to position [995, 0]
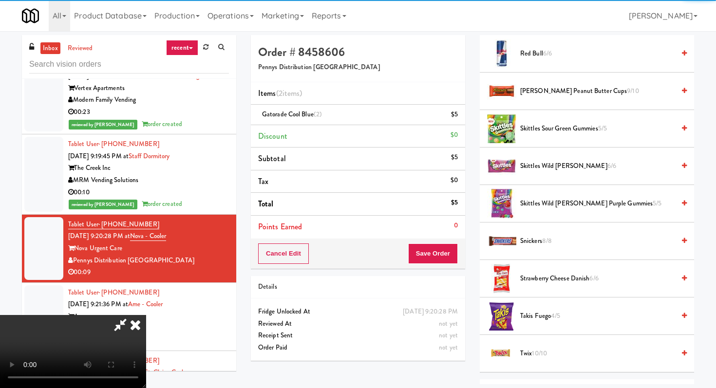
click at [540, 239] on span "Snickers 8/8" at bounding box center [598, 241] width 155 height 12
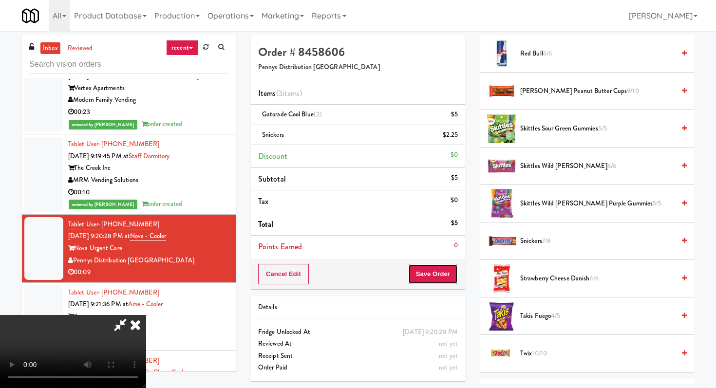
click at [449, 266] on button "Save Order" at bounding box center [433, 274] width 50 height 20
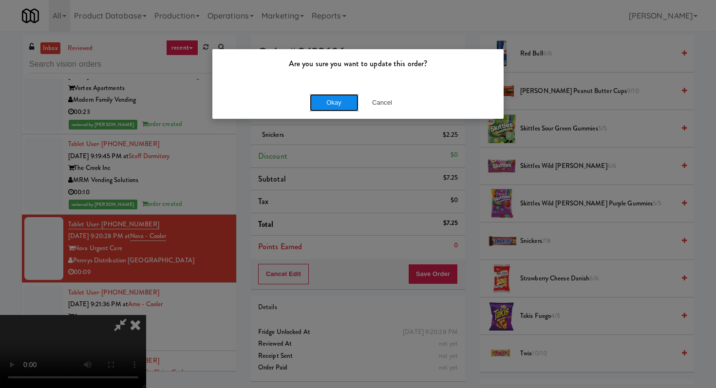
click at [323, 108] on button "Okay" at bounding box center [334, 103] width 49 height 18
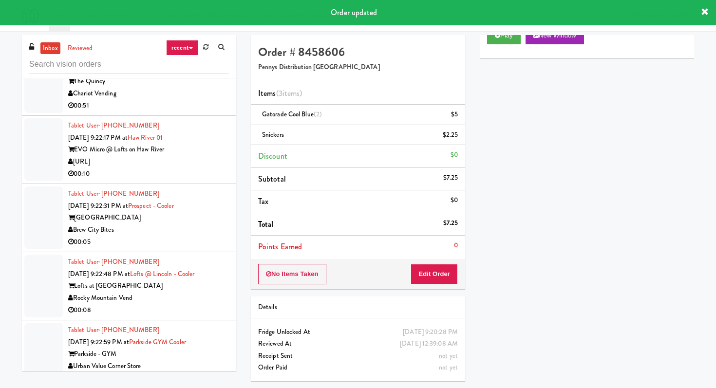
scroll to position [2973, 0]
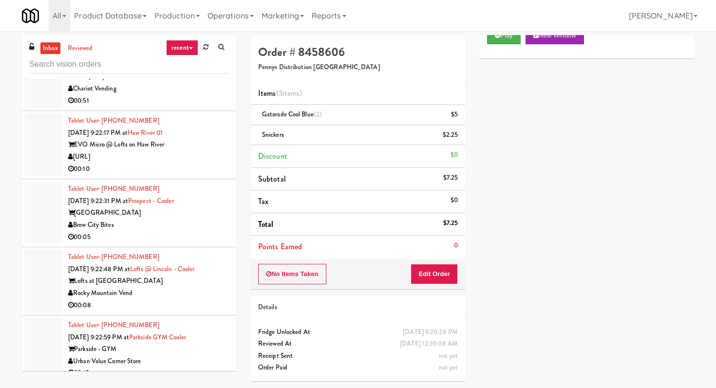
click at [204, 300] on div "00:08" at bounding box center [148, 306] width 161 height 12
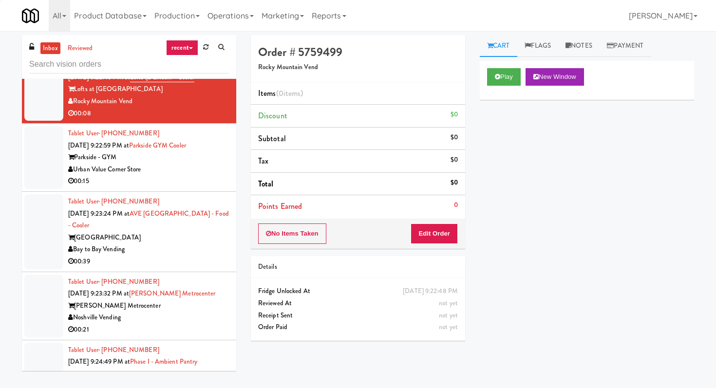
scroll to position [3171, 0]
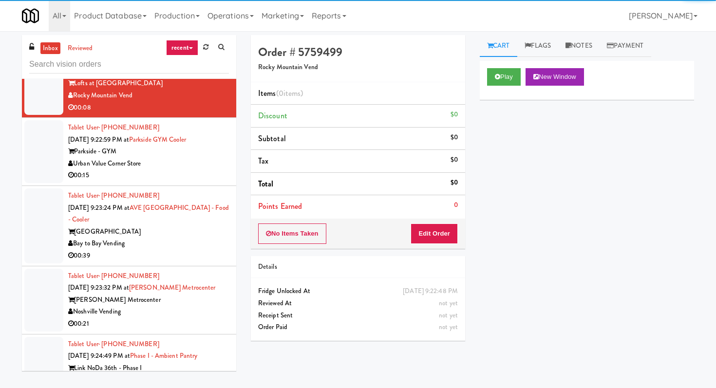
click at [487, 73] on div "Play New Window" at bounding box center [587, 80] width 214 height 39
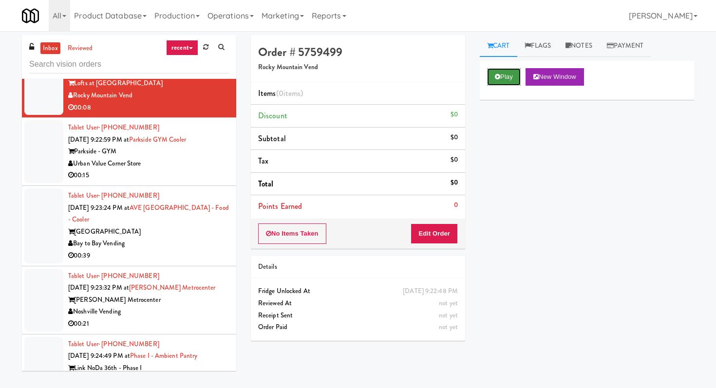
click at [497, 73] on button "Play" at bounding box center [504, 77] width 34 height 18
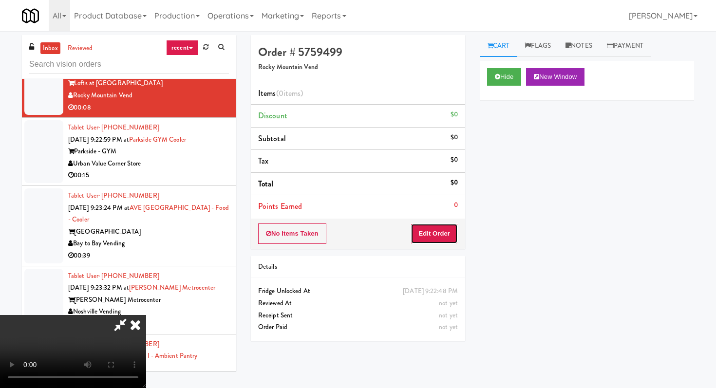
click at [453, 241] on button "Edit Order" at bounding box center [434, 234] width 47 height 20
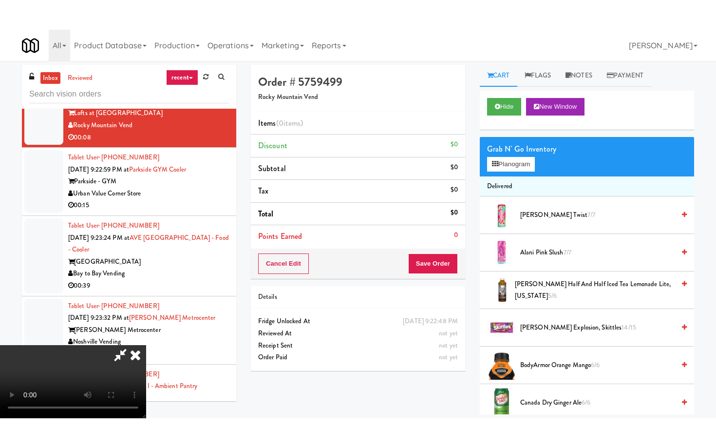
scroll to position [97, 0]
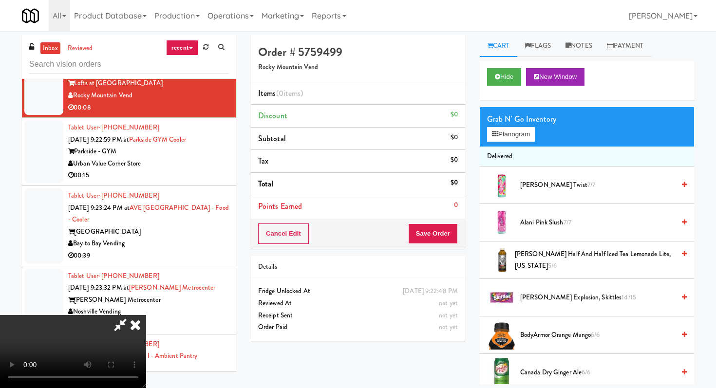
click at [146, 315] on video at bounding box center [73, 351] width 146 height 73
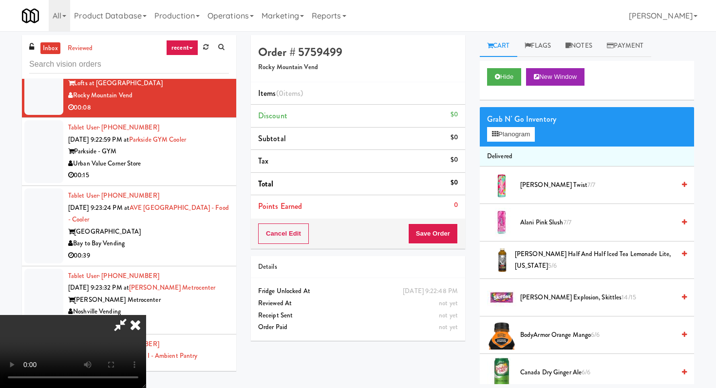
click at [146, 315] on video at bounding box center [73, 351] width 146 height 73
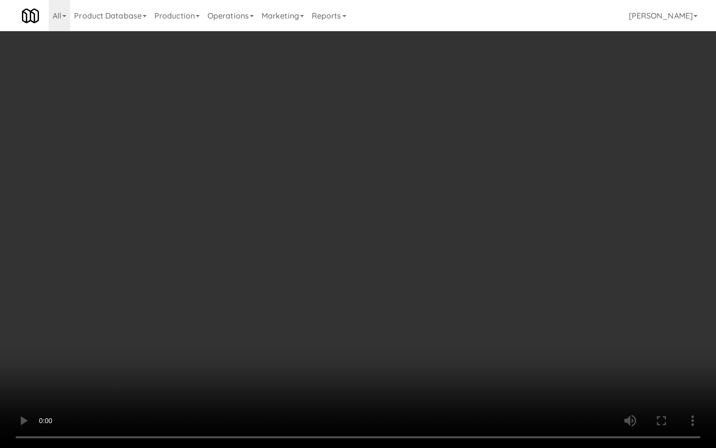
click at [277, 283] on video at bounding box center [358, 224] width 716 height 448
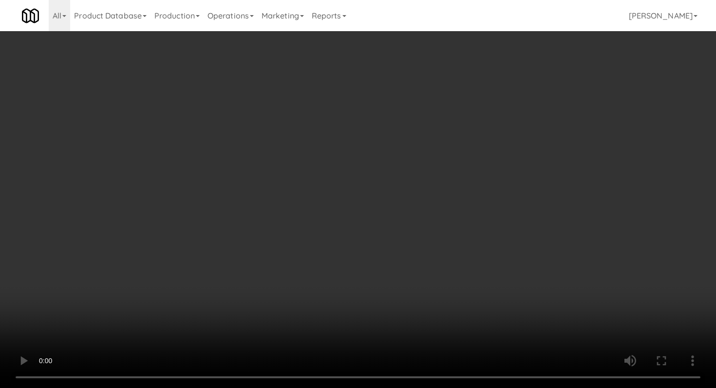
scroll to position [396, 0]
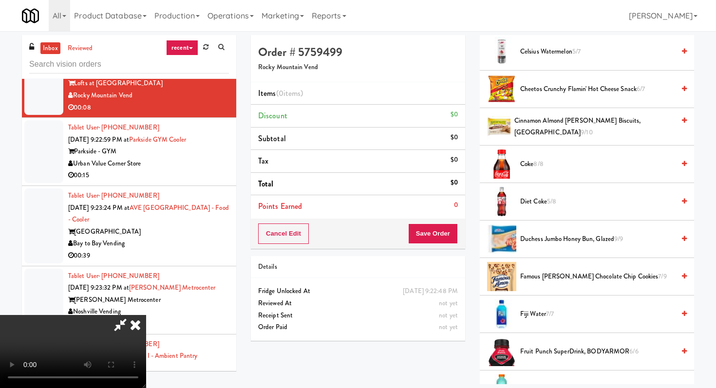
click at [525, 168] on span "Coke 8/8" at bounding box center [598, 164] width 155 height 12
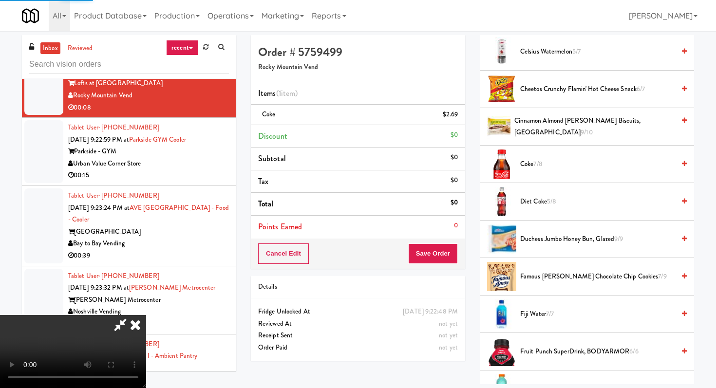
click at [448, 247] on button "Save Order" at bounding box center [433, 254] width 50 height 20
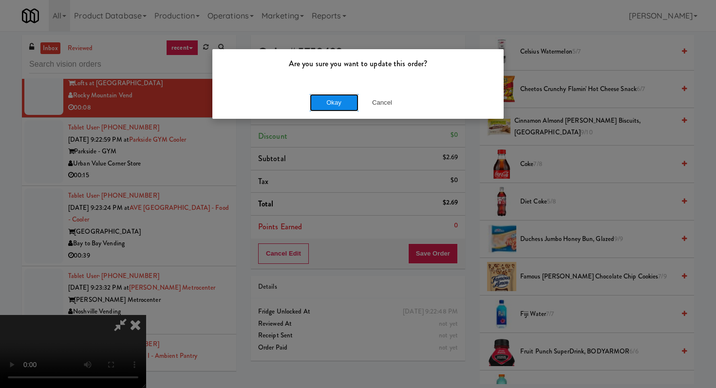
click at [331, 101] on button "Okay" at bounding box center [334, 103] width 49 height 18
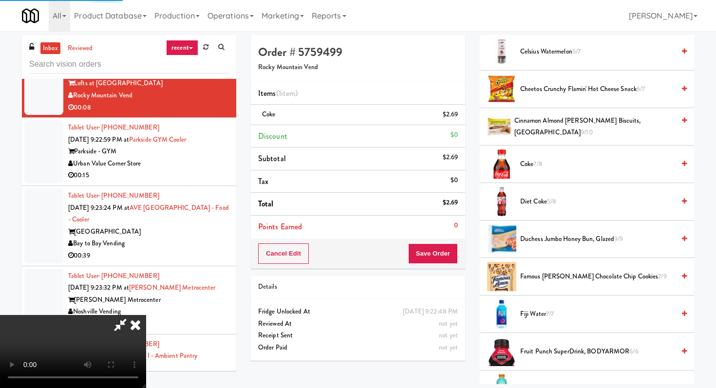
scroll to position [41, 0]
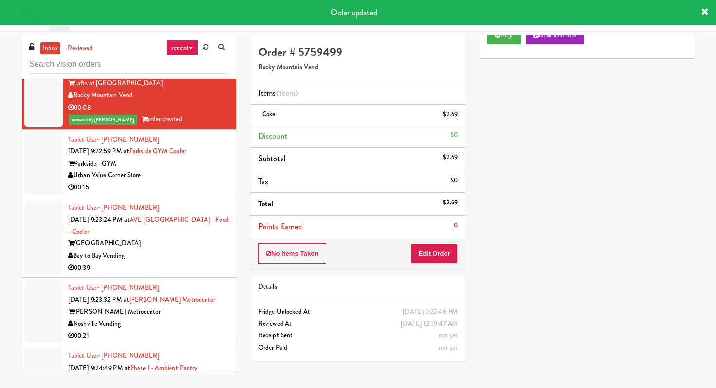
click at [185, 170] on div "Urban Value Corner Store" at bounding box center [148, 176] width 161 height 12
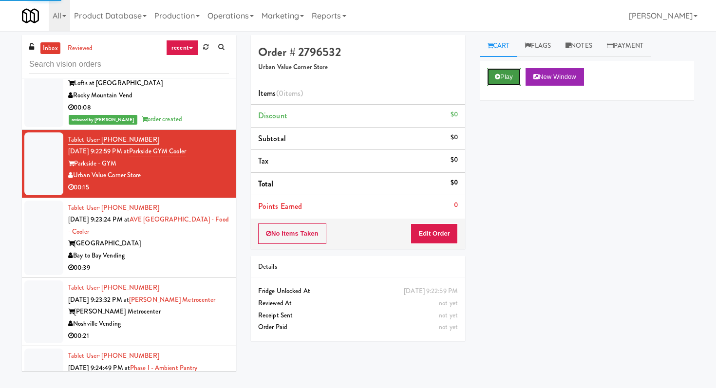
click at [505, 85] on button "Play" at bounding box center [504, 77] width 34 height 18
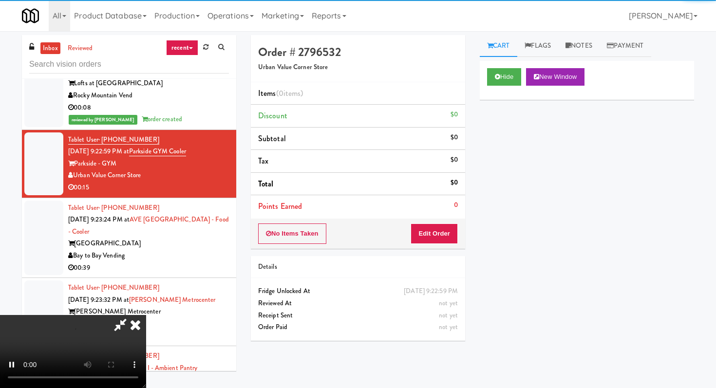
click at [409, 251] on div "Order # 2796532 Urban Value Corner Store Items (0 items ) Discount $0 Subtotal …" at bounding box center [358, 191] width 229 height 313
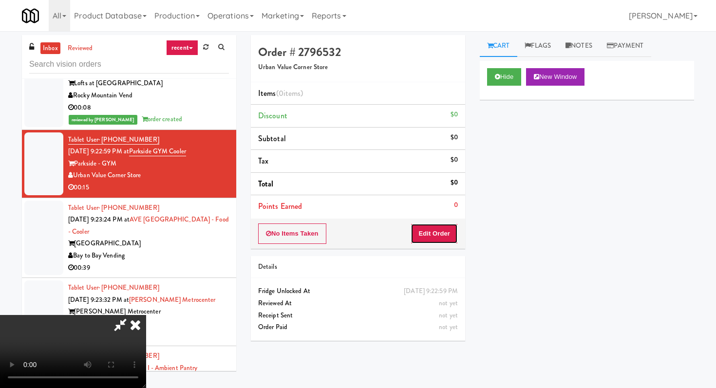
click at [442, 230] on button "Edit Order" at bounding box center [434, 234] width 47 height 20
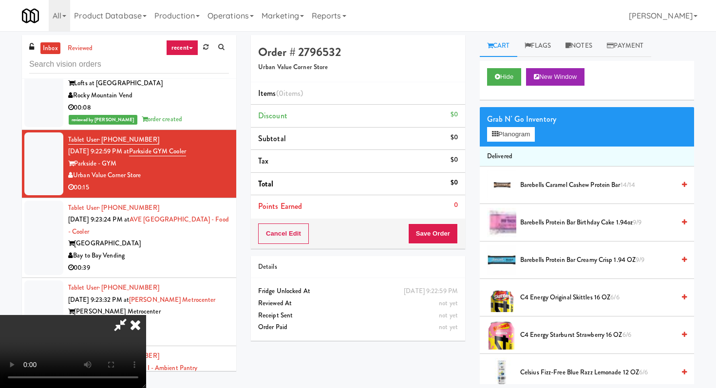
click at [134, 329] on icon at bounding box center [135, 324] width 21 height 19
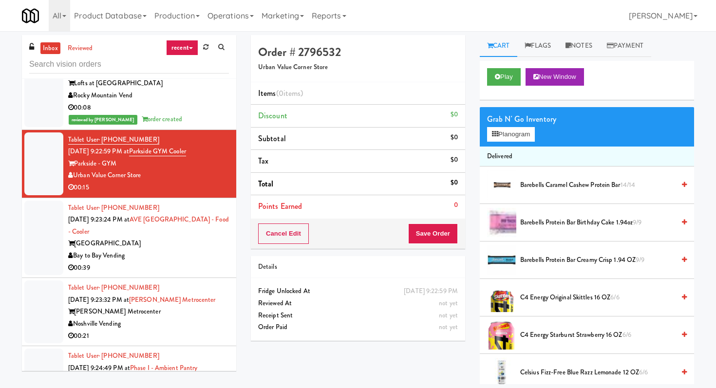
click at [206, 182] on div "00:15" at bounding box center [148, 188] width 161 height 12
click at [489, 85] on div "Play New Window" at bounding box center [587, 80] width 214 height 39
click at [506, 77] on button "Play" at bounding box center [504, 77] width 34 height 18
